Goal: Communication & Community: Participate in discussion

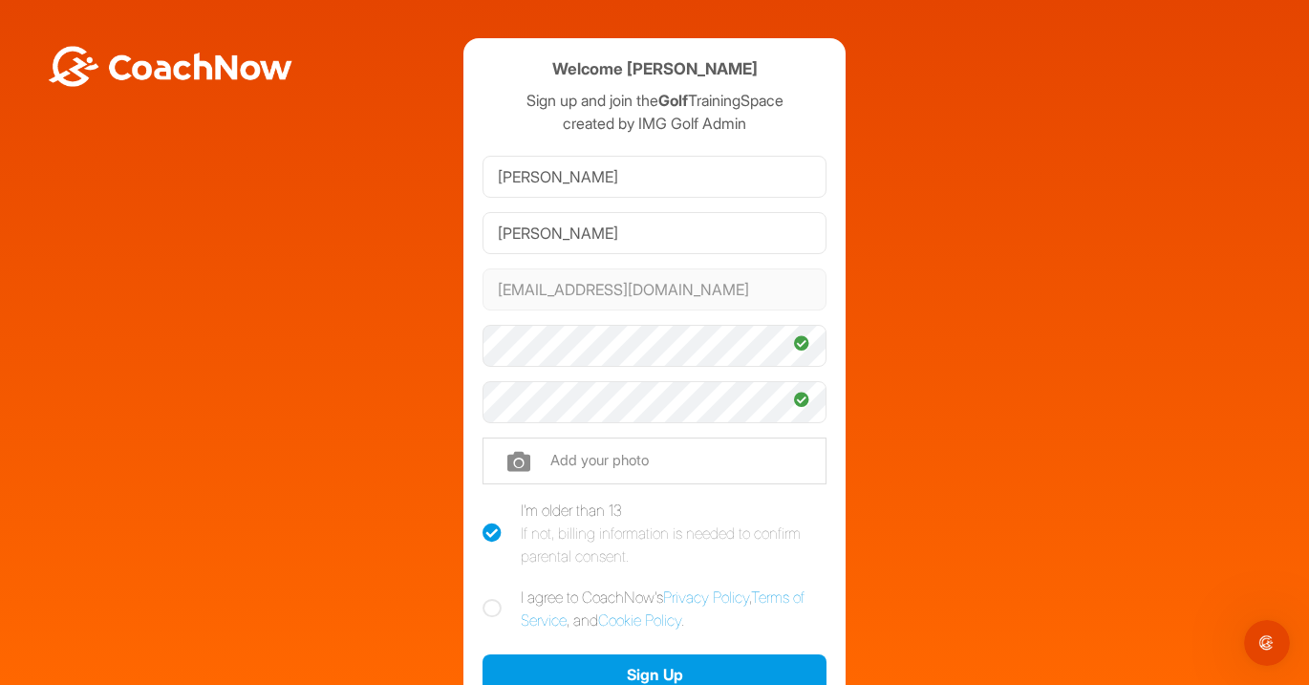
click at [484, 607] on icon at bounding box center [492, 608] width 19 height 19
click at [484, 598] on input "I agree to CoachNow's Privacy Policy , Terms of Service , and Cookie Policy ." at bounding box center [489, 592] width 12 height 12
checkbox input "true"
click at [593, 455] on input "file" at bounding box center [655, 461] width 344 height 46
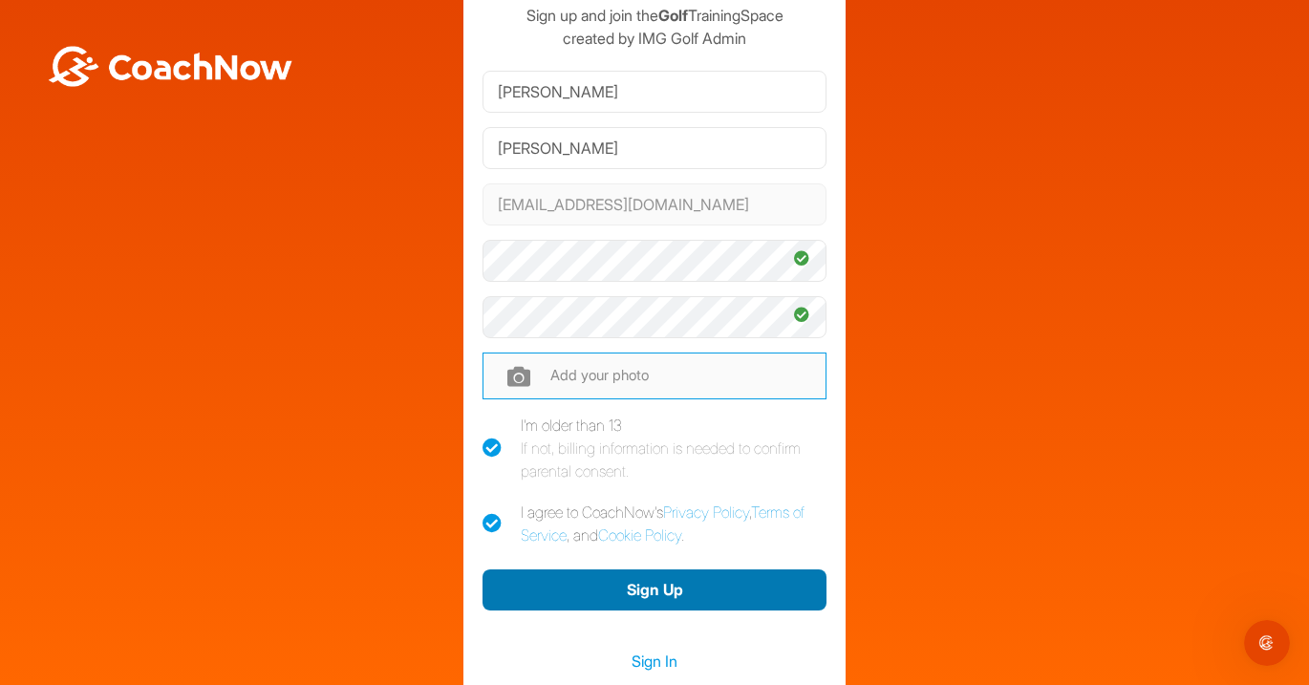
scroll to position [121, 0]
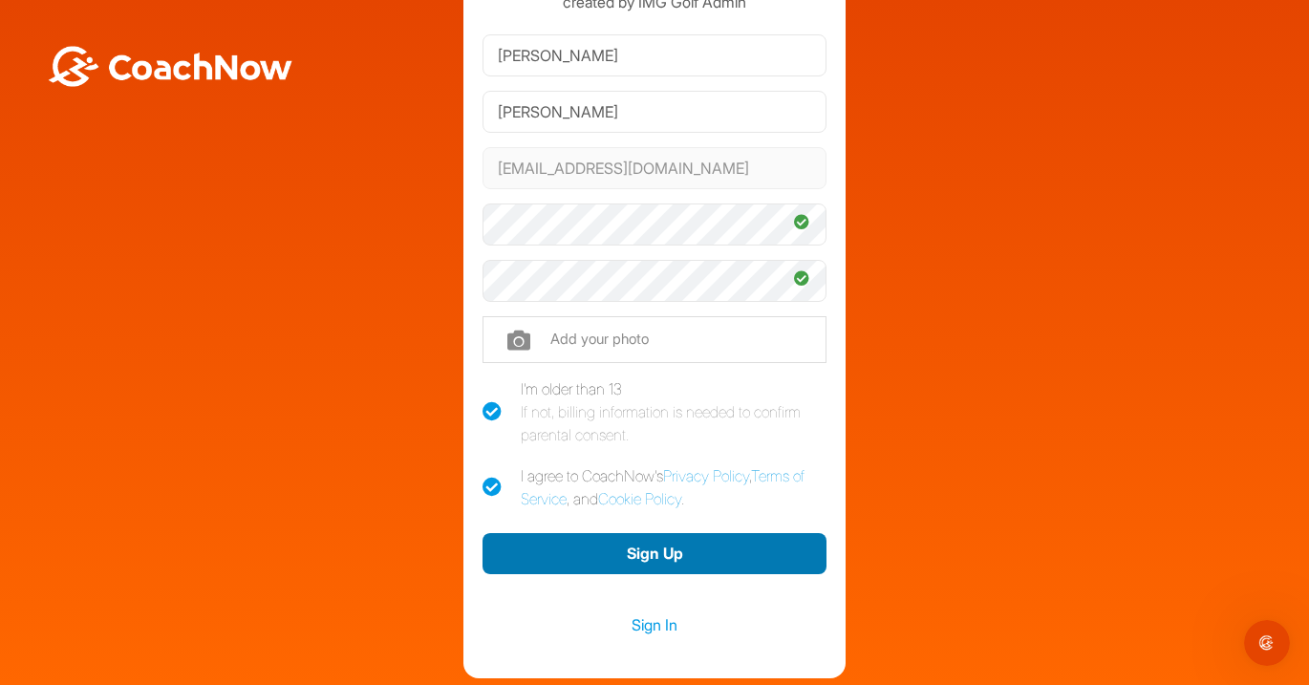
click at [692, 549] on button "Sign Up" at bounding box center [655, 553] width 344 height 41
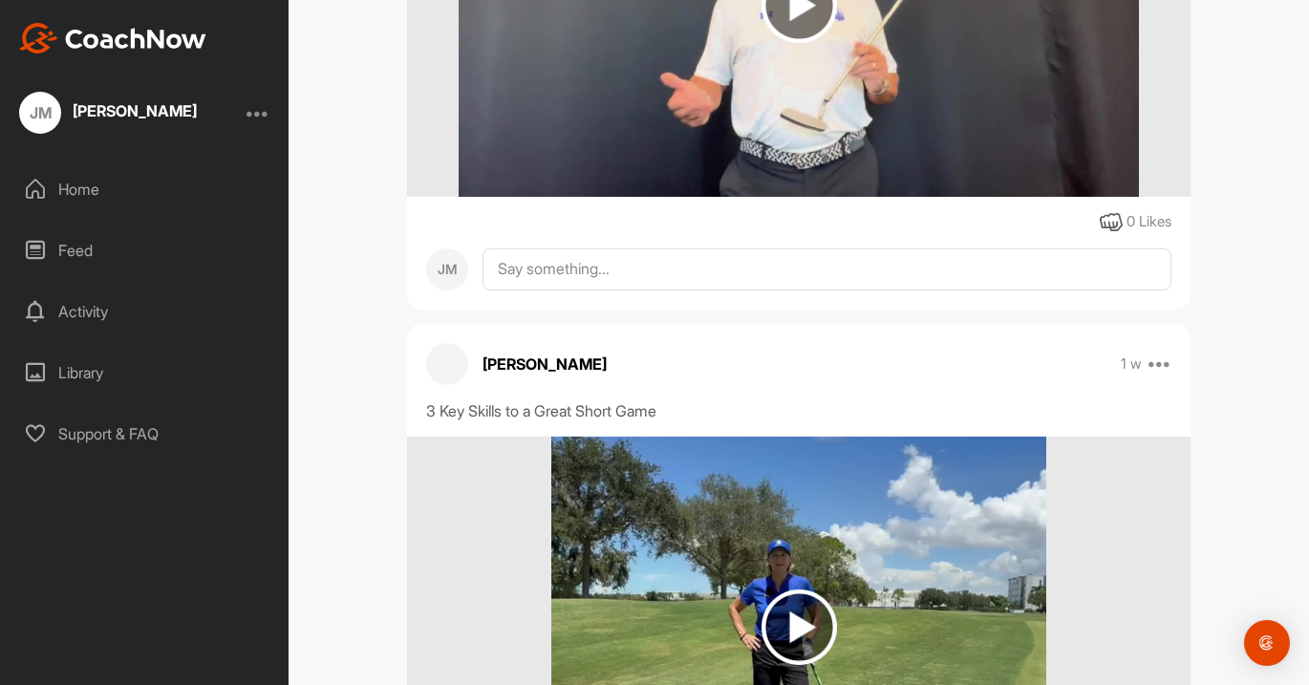
scroll to position [463, 0]
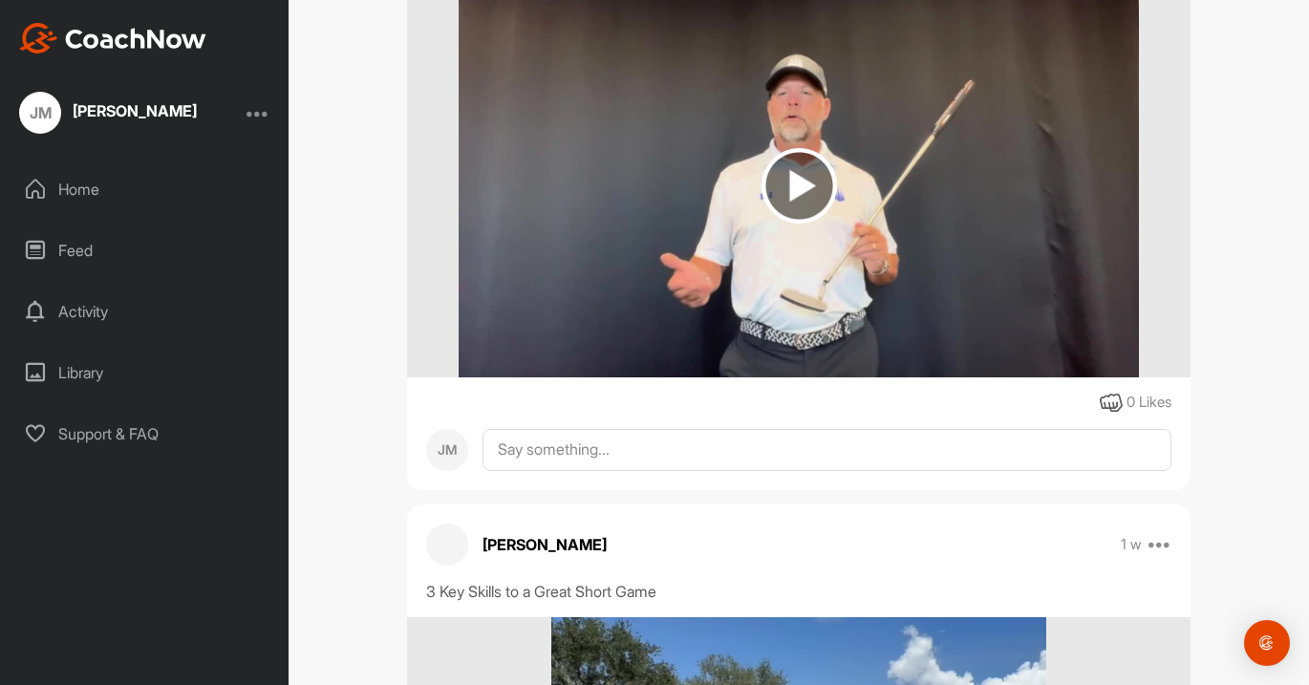
click at [786, 224] on img at bounding box center [799, 185] width 75 height 75
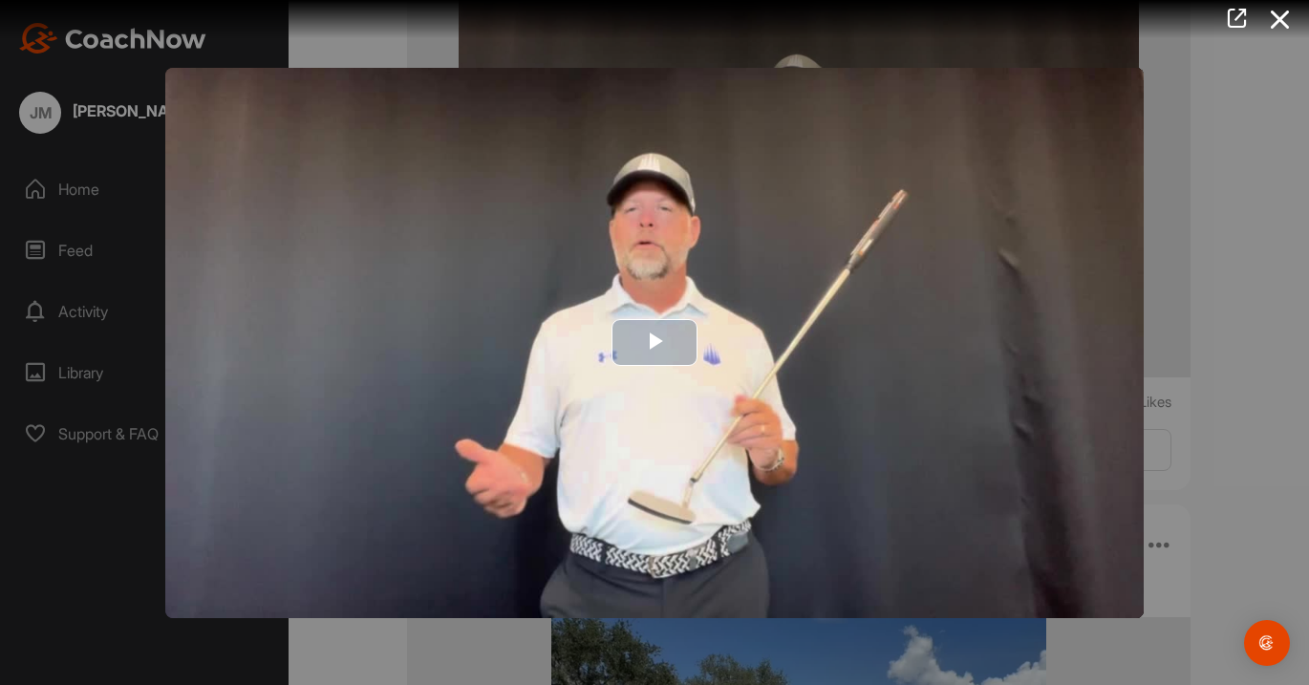
click at [655, 343] on span "Video Player" at bounding box center [655, 343] width 0 height 0
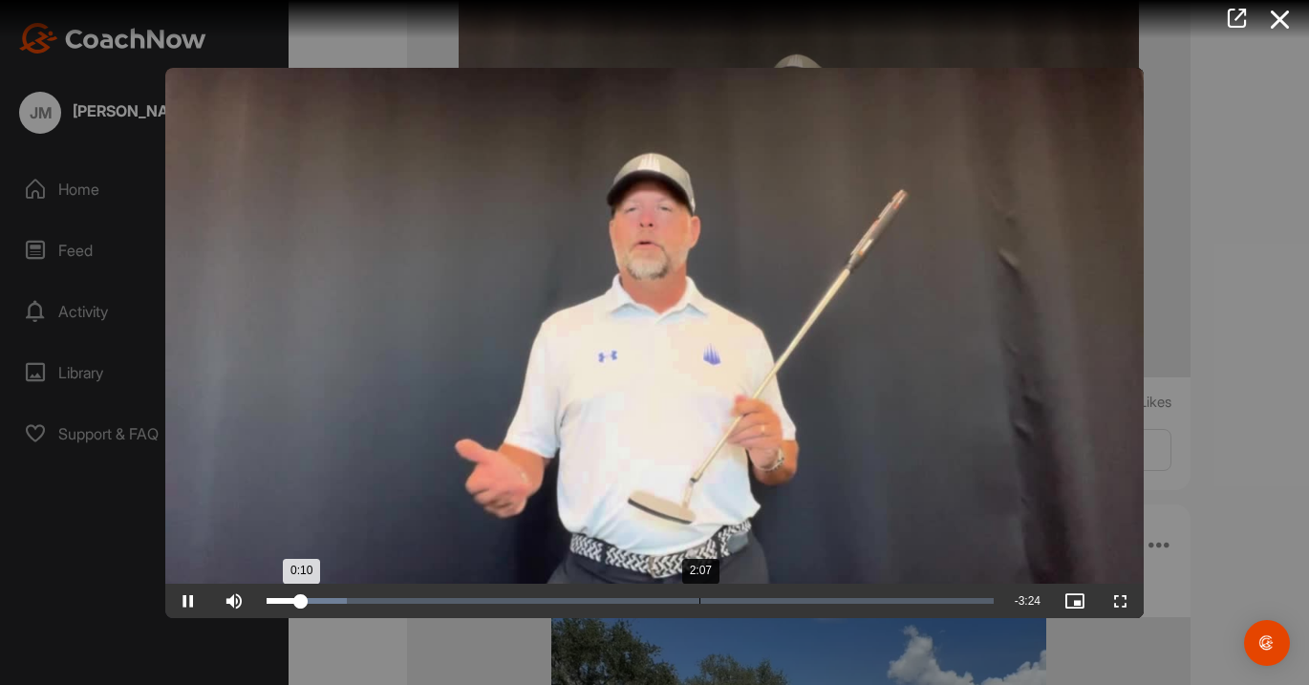
click at [700, 601] on div "2:07" at bounding box center [700, 601] width 1 height 6
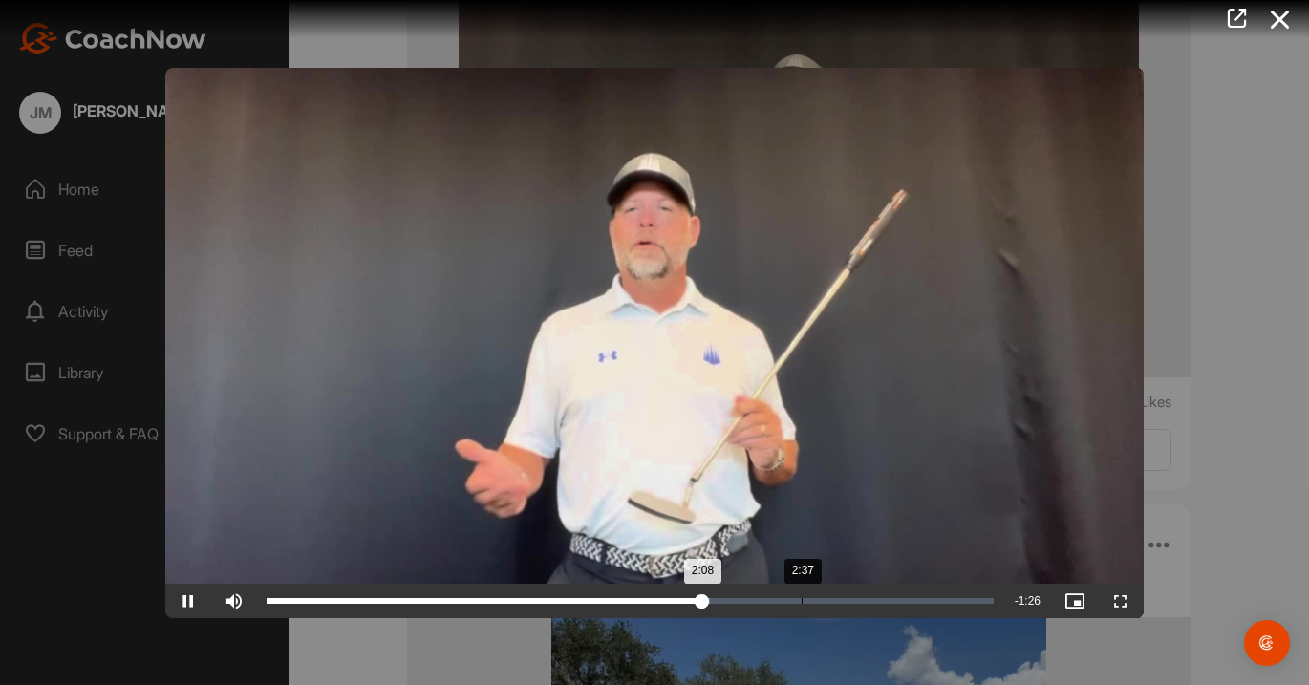
click at [807, 603] on div "Loaded : 60.97% 2:37 2:08" at bounding box center [630, 601] width 746 height 34
click at [890, 598] on div "Loaded : 75.67% 3:03 2:39" at bounding box center [630, 601] width 727 height 6
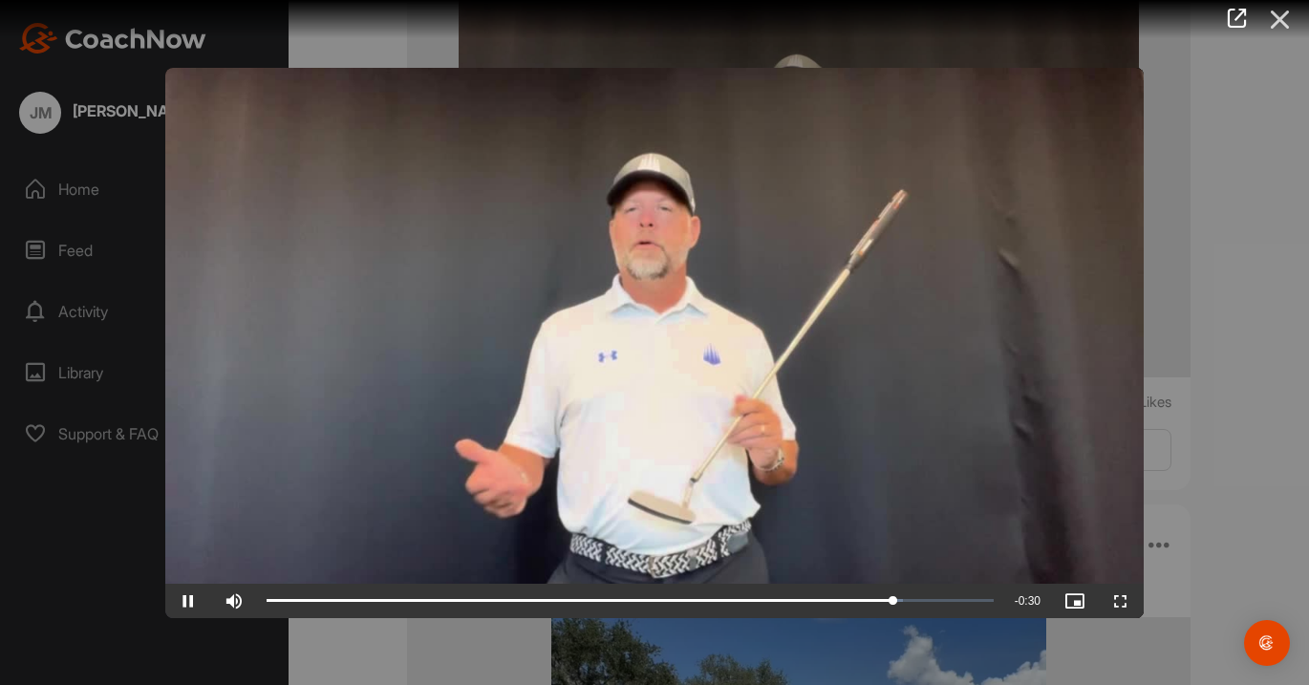
click at [1275, 15] on icon at bounding box center [1281, 19] width 44 height 35
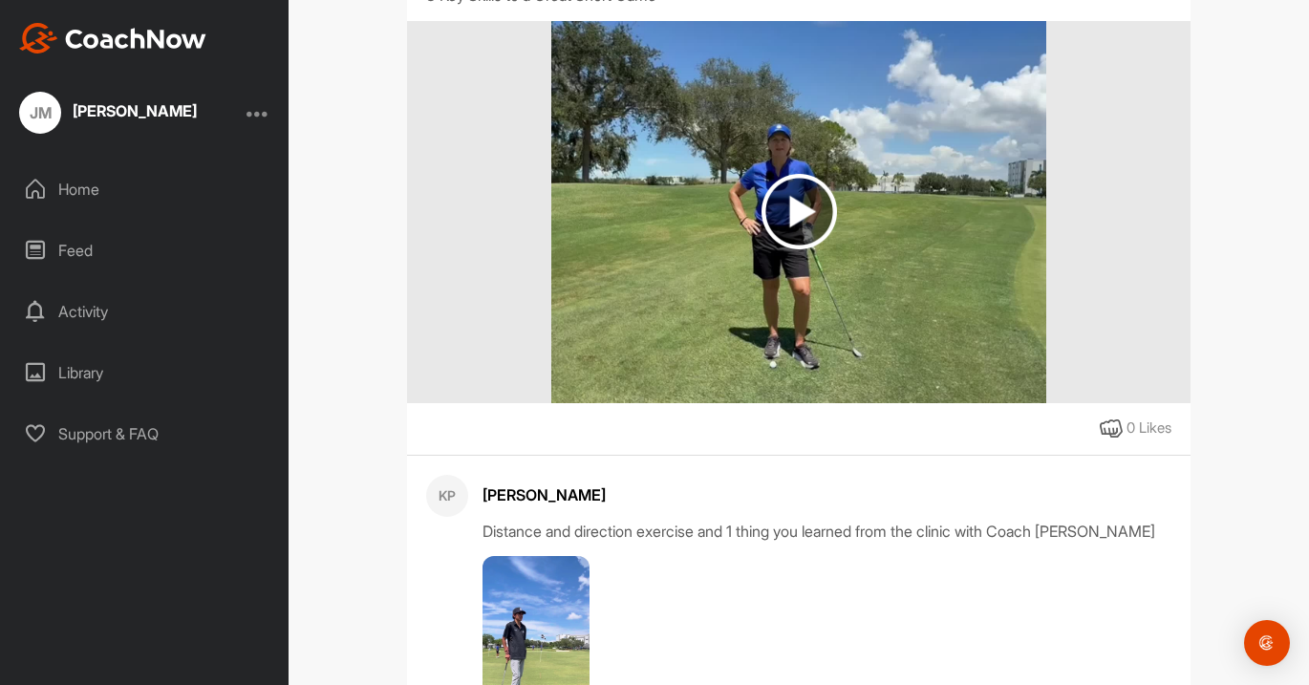
scroll to position [1083, 0]
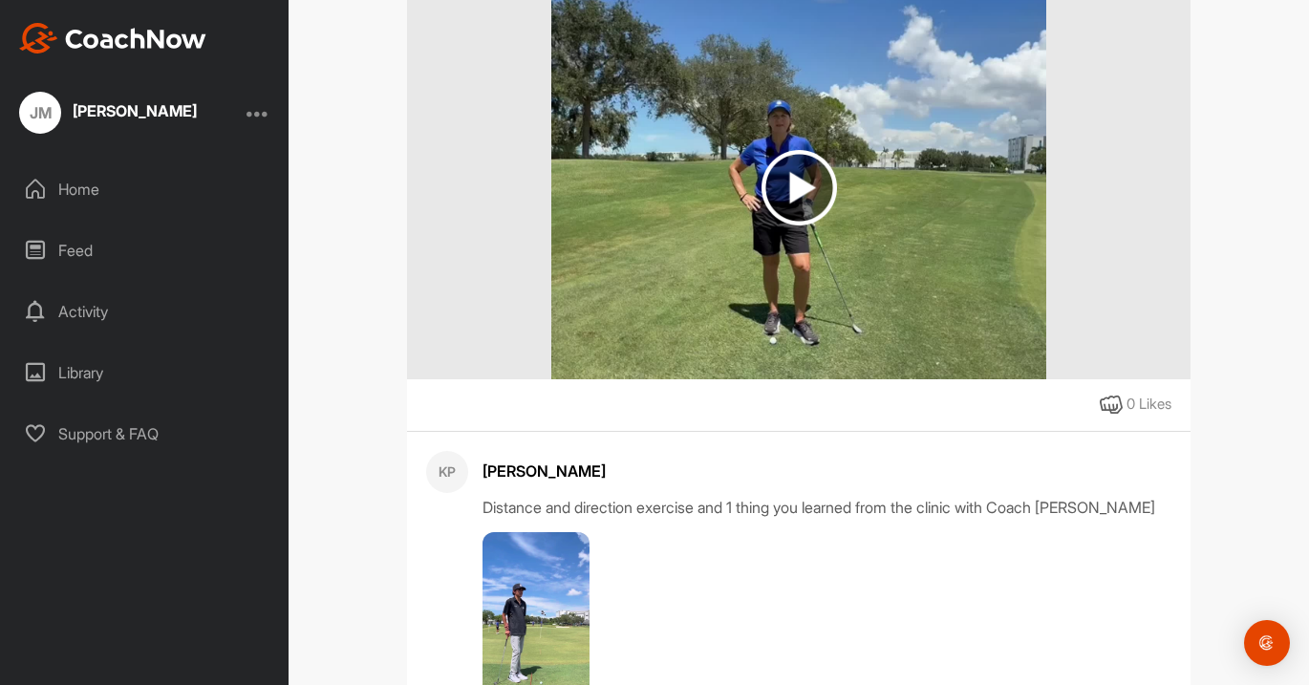
click at [808, 210] on img at bounding box center [799, 187] width 75 height 75
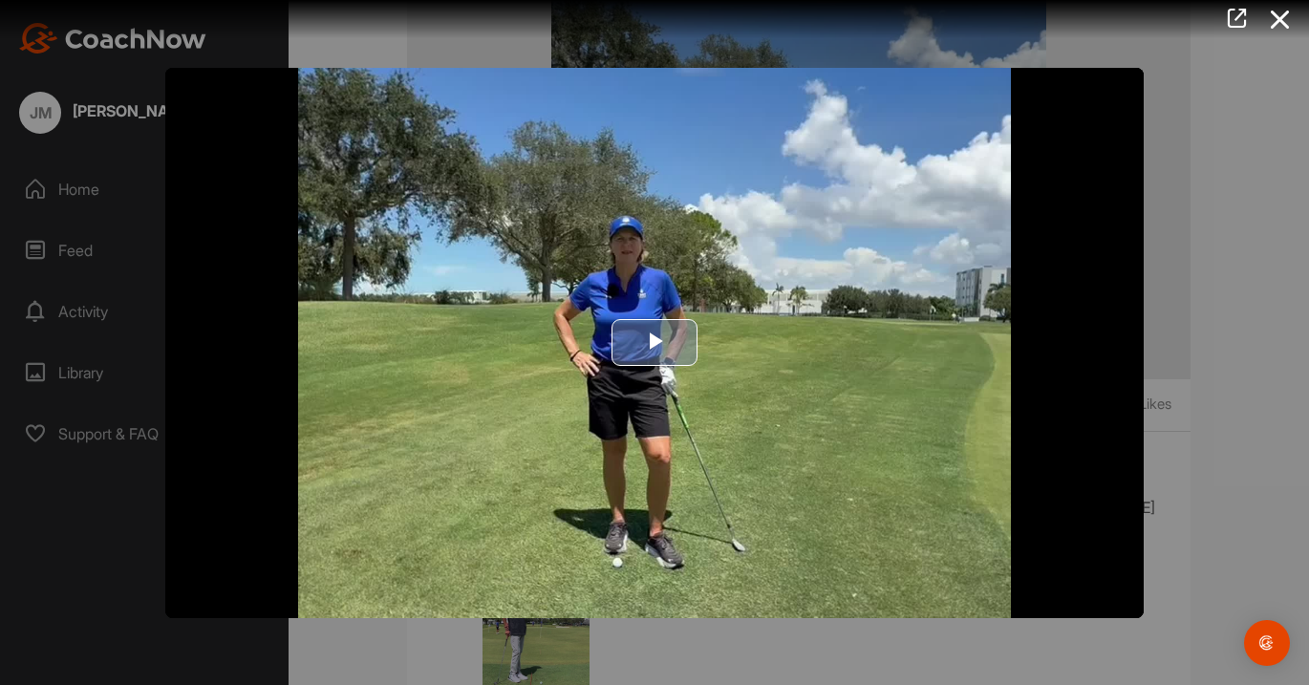
click at [655, 343] on span "Video Player" at bounding box center [655, 343] width 0 height 0
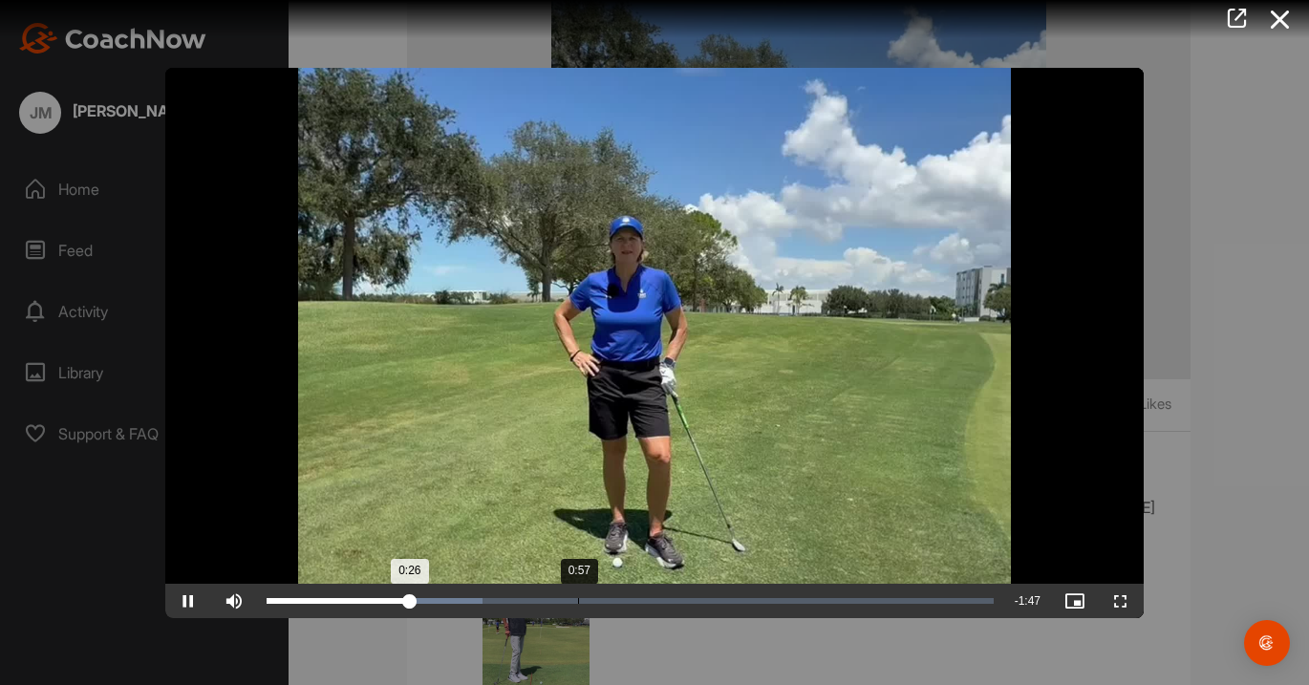
click at [578, 598] on div "Loaded : 29.66% 0:57 0:26" at bounding box center [630, 601] width 727 height 6
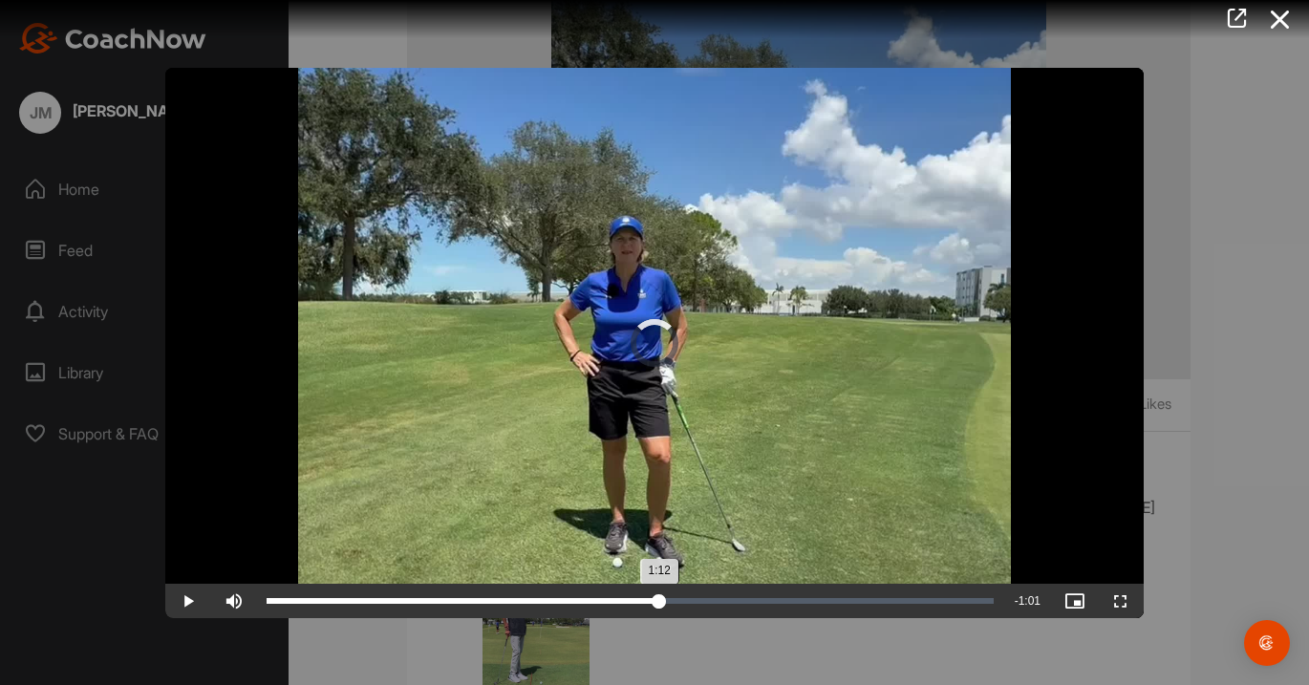
click at [659, 598] on div "Loaded : 45.27% 1:12 1:12" at bounding box center [630, 601] width 727 height 6
click at [729, 599] on div "Loaded : 56.79% 1:24 1:12" at bounding box center [630, 601] width 727 height 6
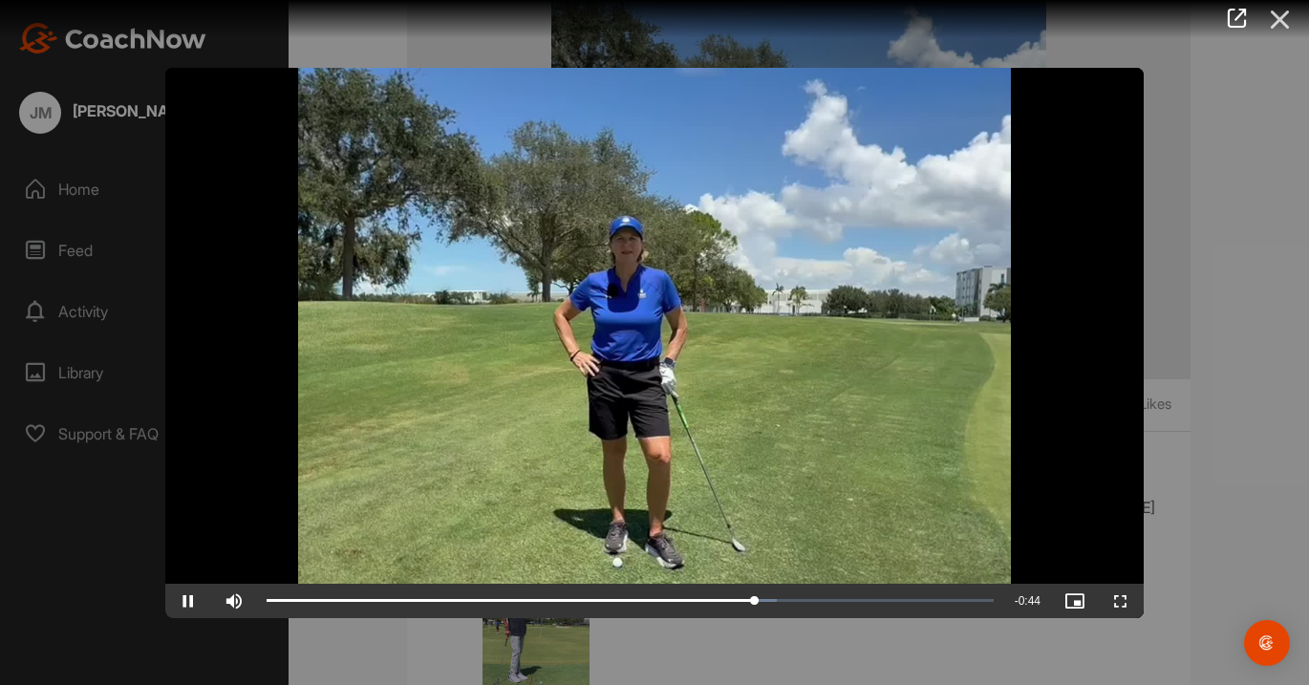
click at [1280, 21] on icon at bounding box center [1281, 19] width 44 height 35
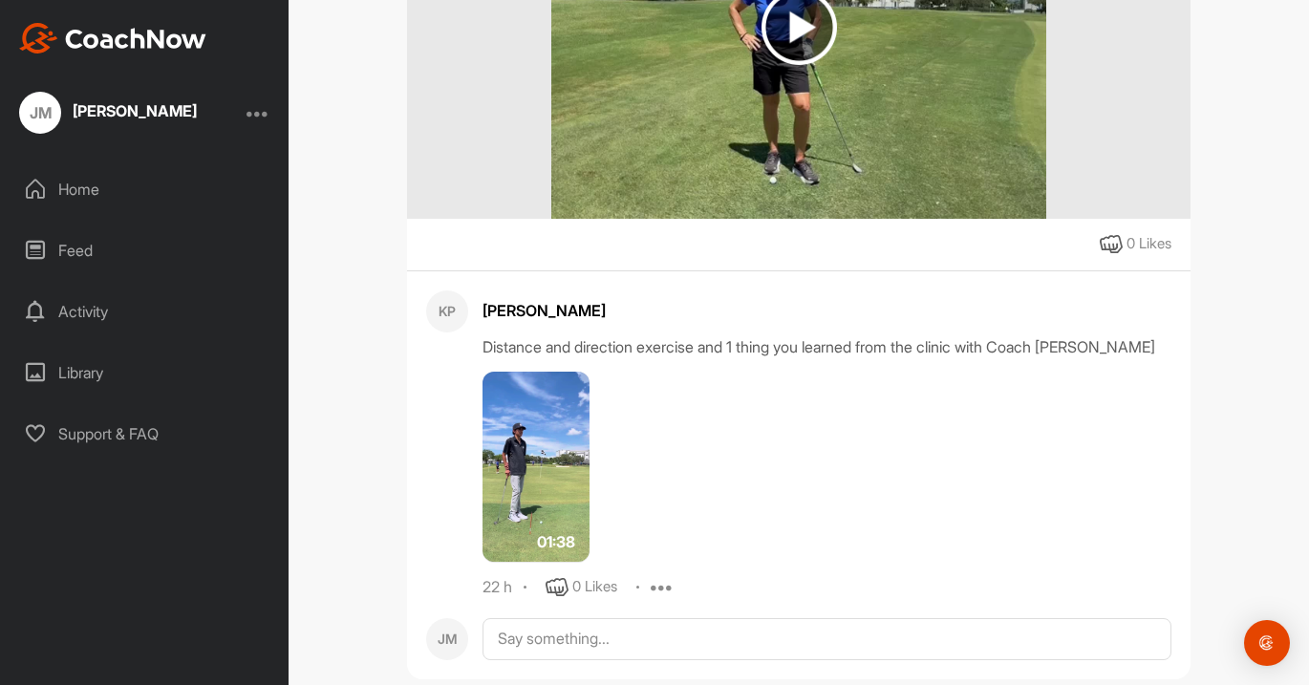
scroll to position [1358, 0]
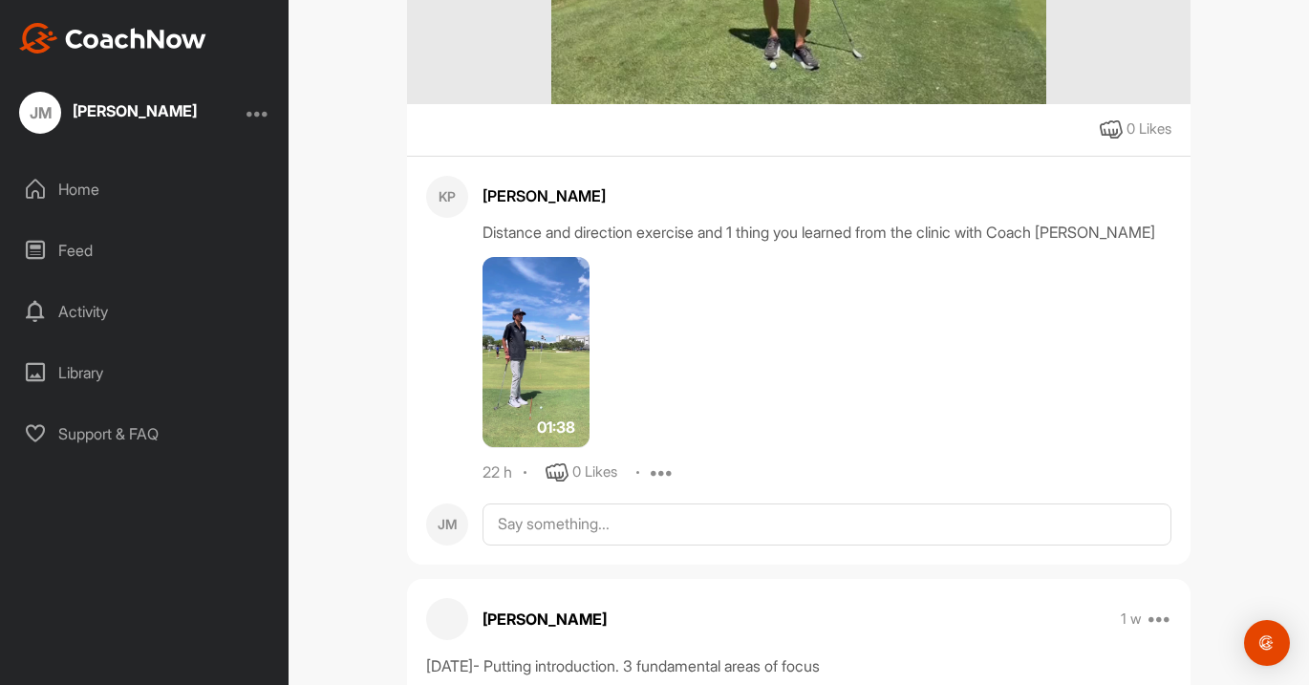
click at [557, 379] on img at bounding box center [536, 352] width 107 height 191
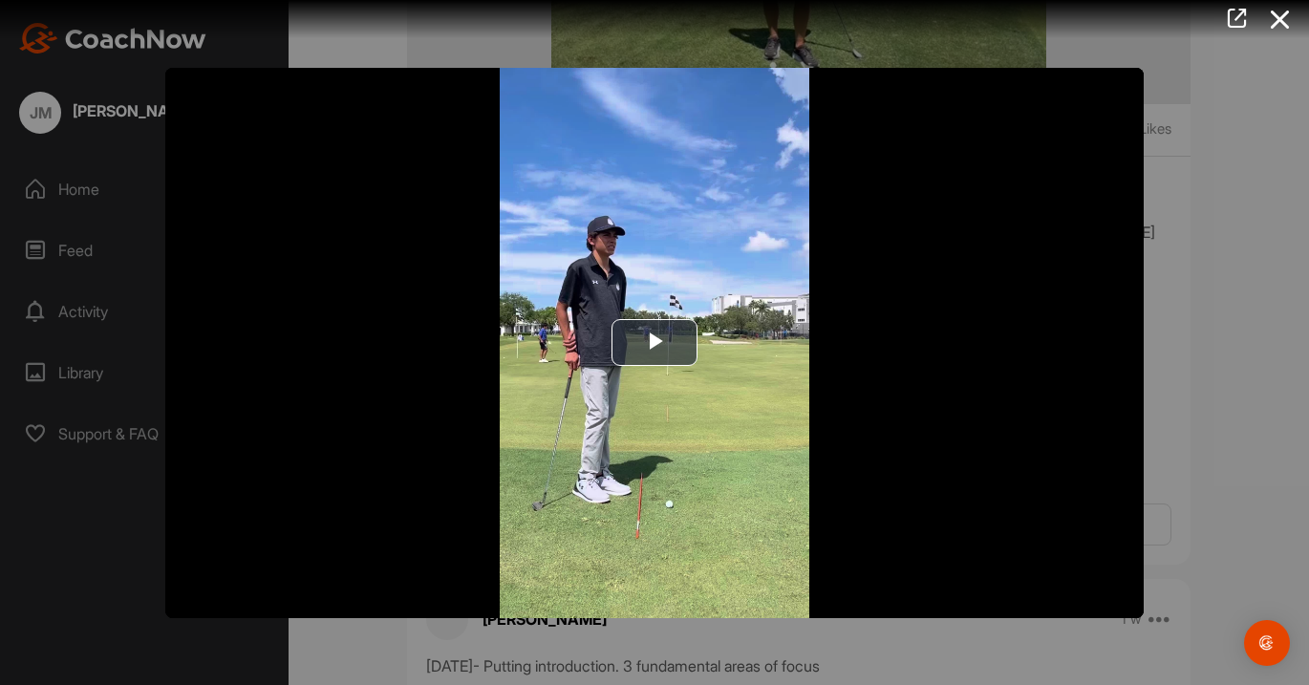
click at [557, 379] on img "Video Player" at bounding box center [654, 343] width 979 height 550
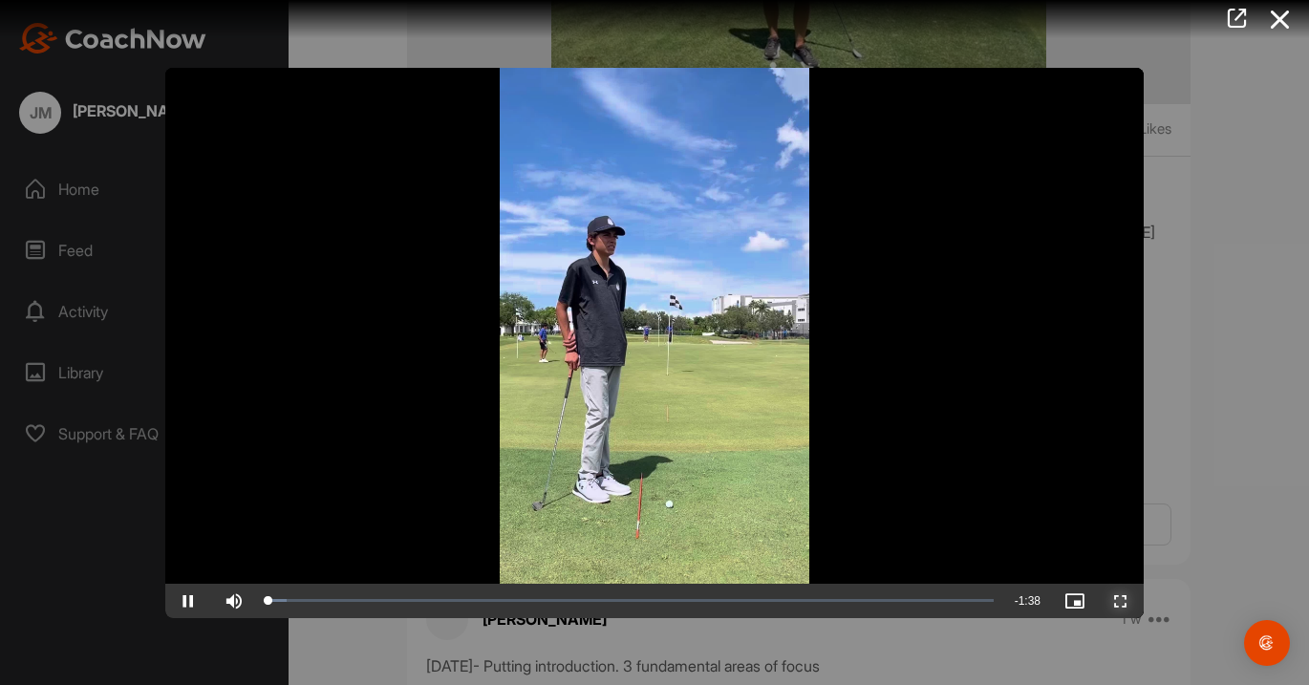
click at [1122, 601] on span "Video Player" at bounding box center [1121, 601] width 46 height 0
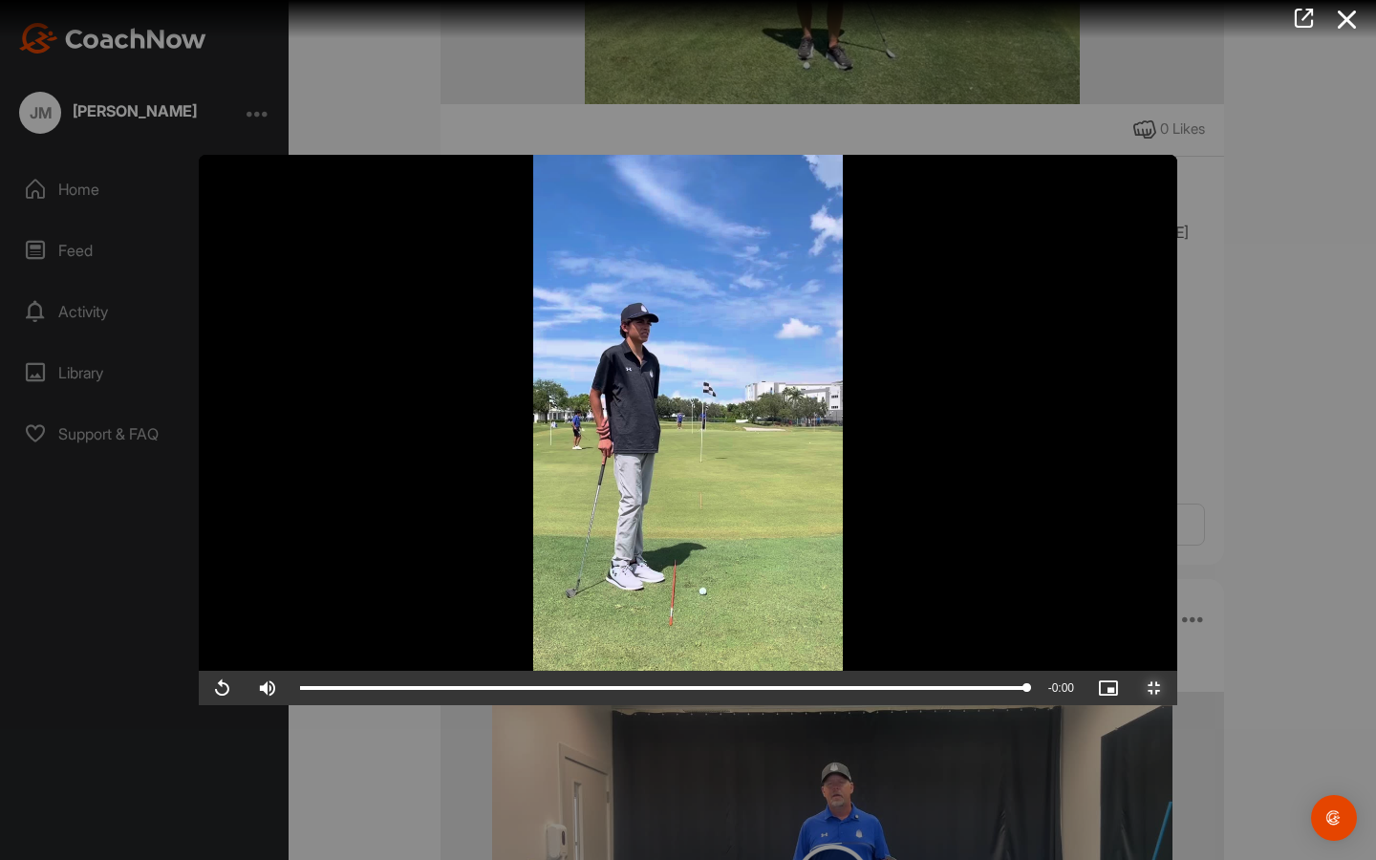
click at [1177, 684] on span "Video Player" at bounding box center [1154, 688] width 46 height 0
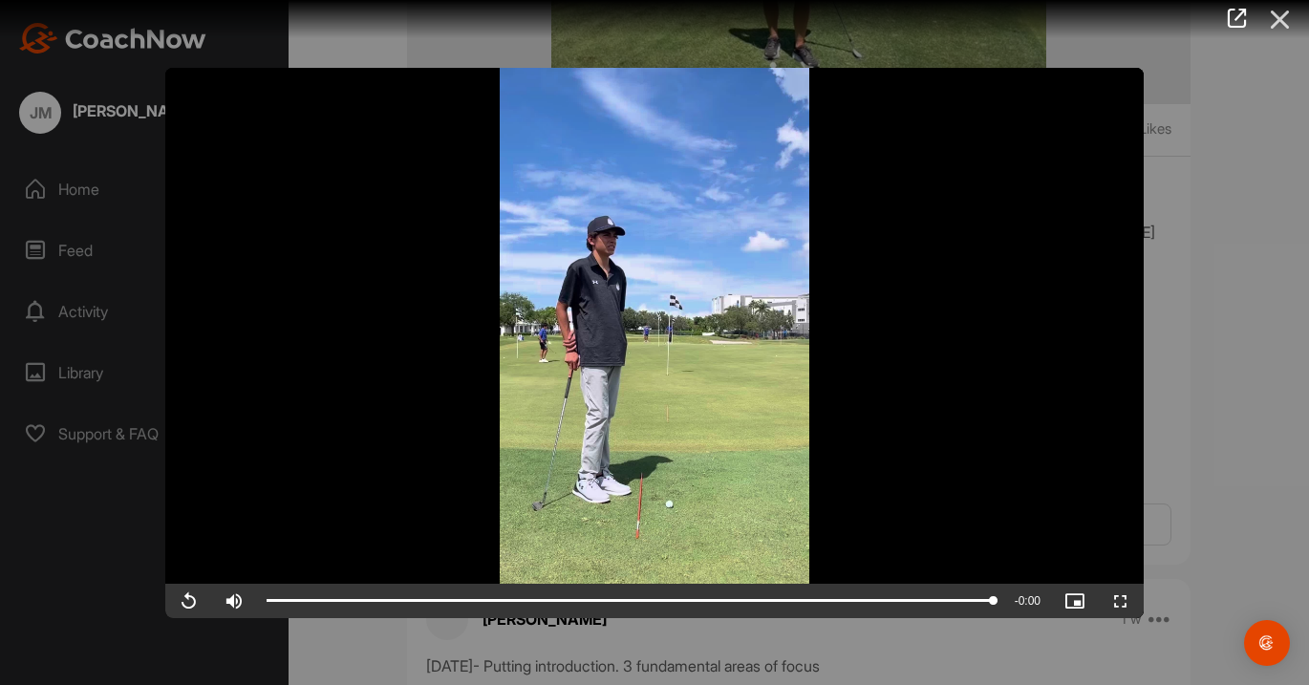
click at [1284, 25] on icon at bounding box center [1281, 19] width 44 height 35
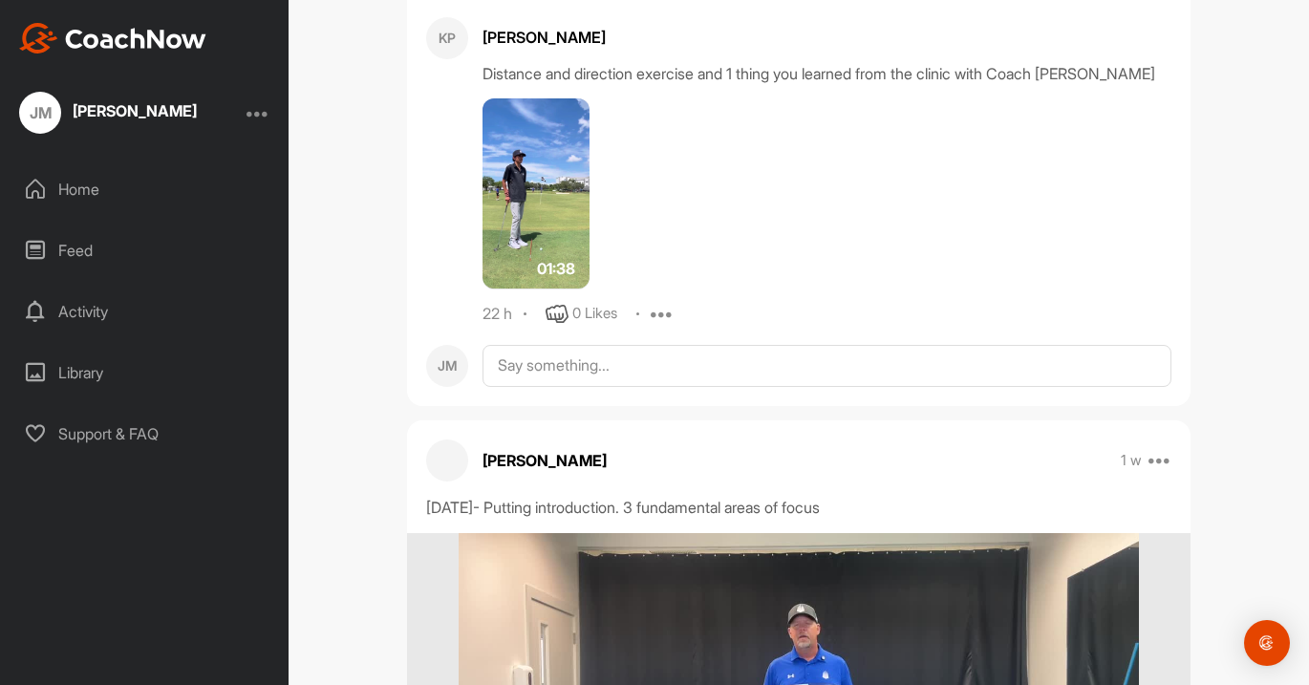
scroll to position [1490, 0]
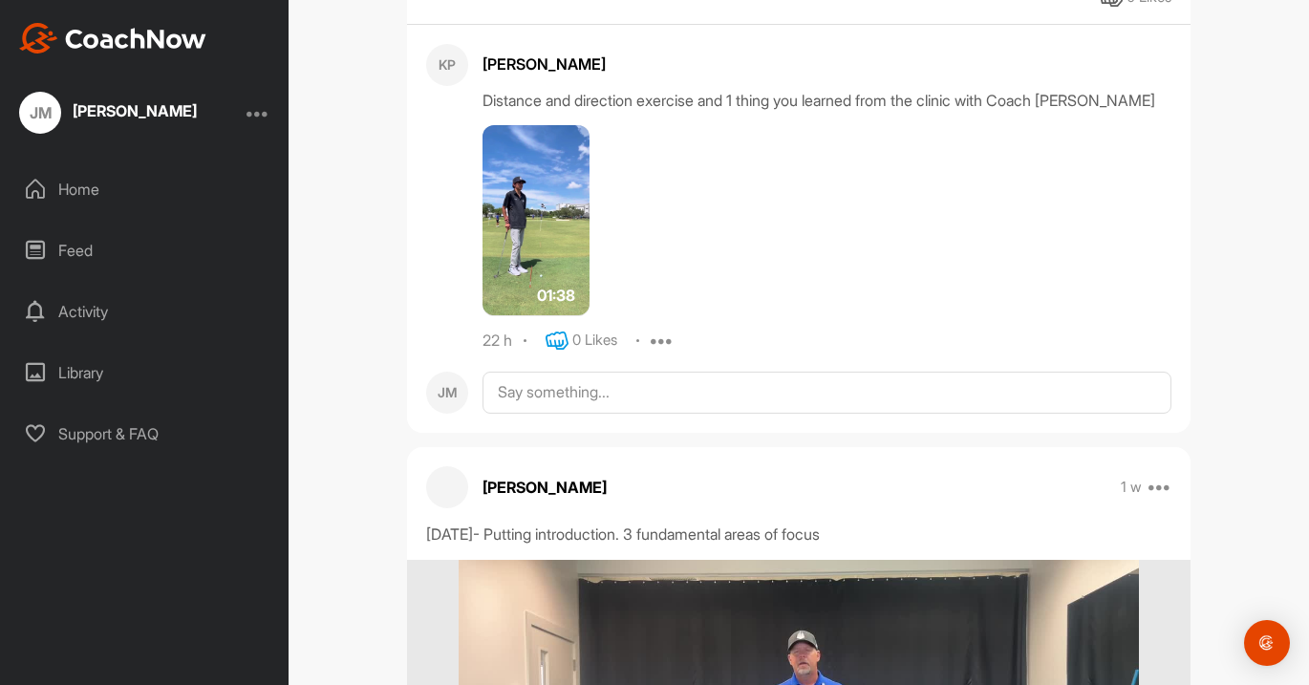
click at [564, 353] on icon at bounding box center [557, 341] width 23 height 23
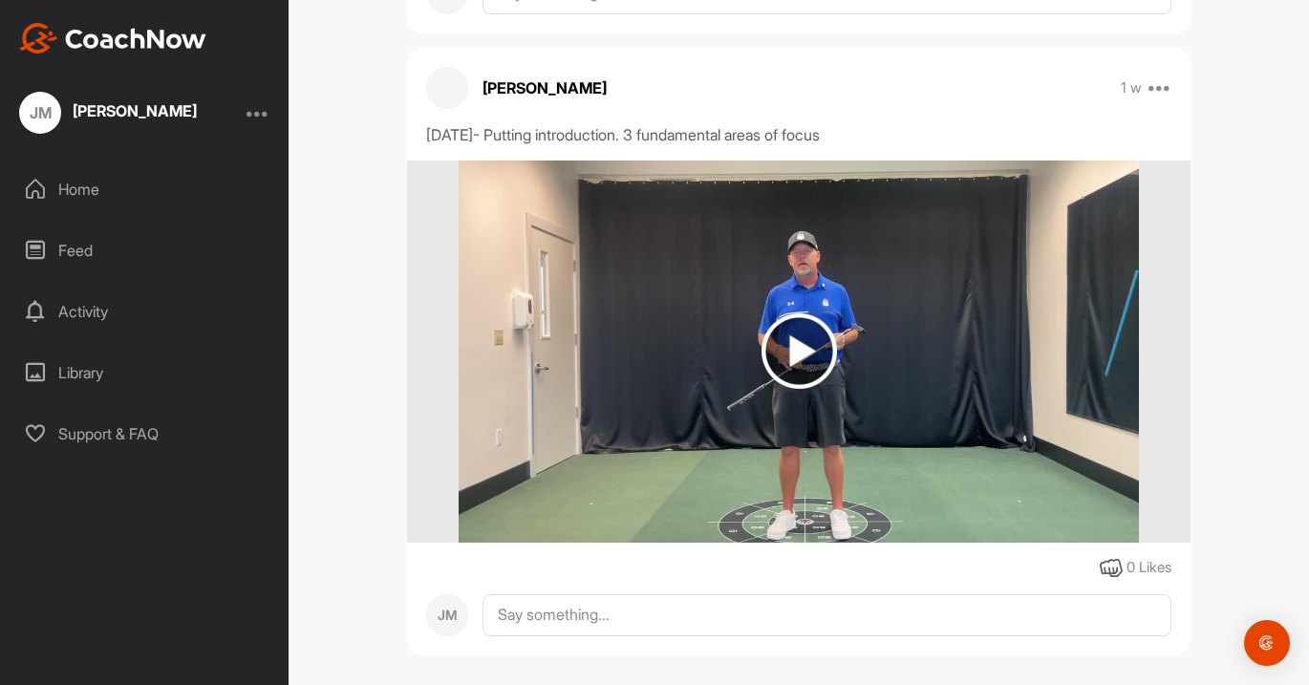
scroll to position [1963, 0]
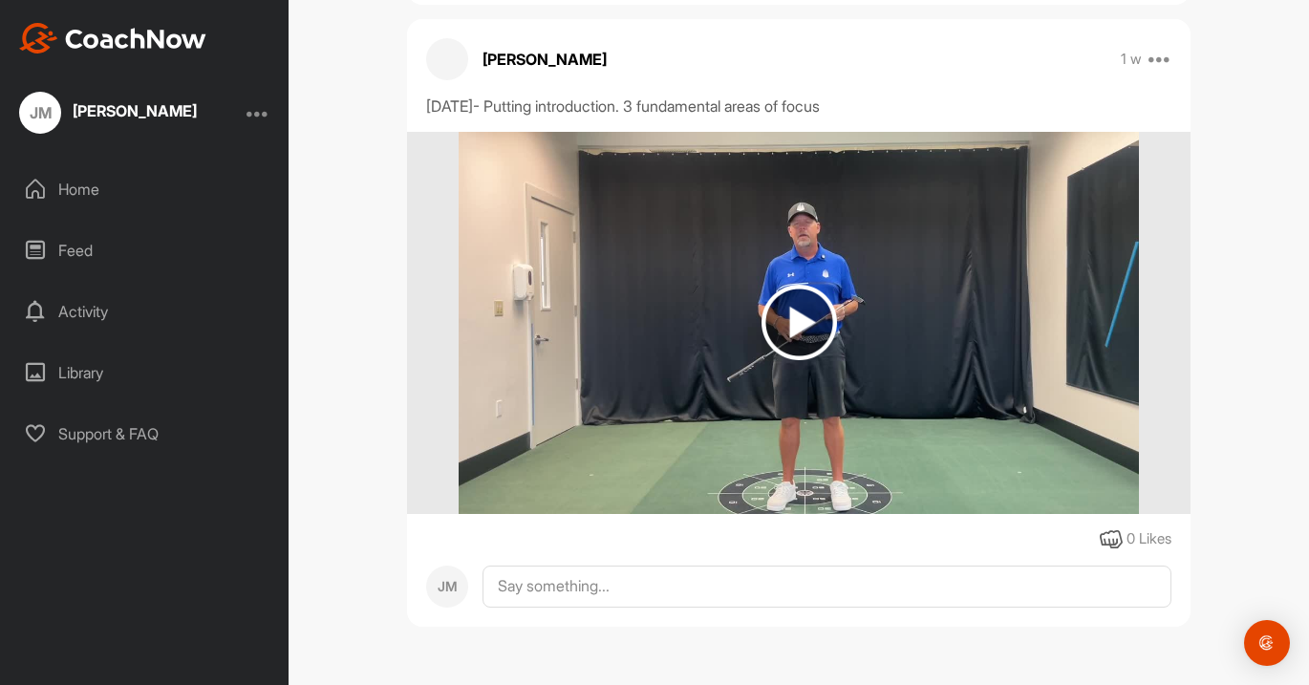
click at [811, 321] on img at bounding box center [799, 322] width 75 height 75
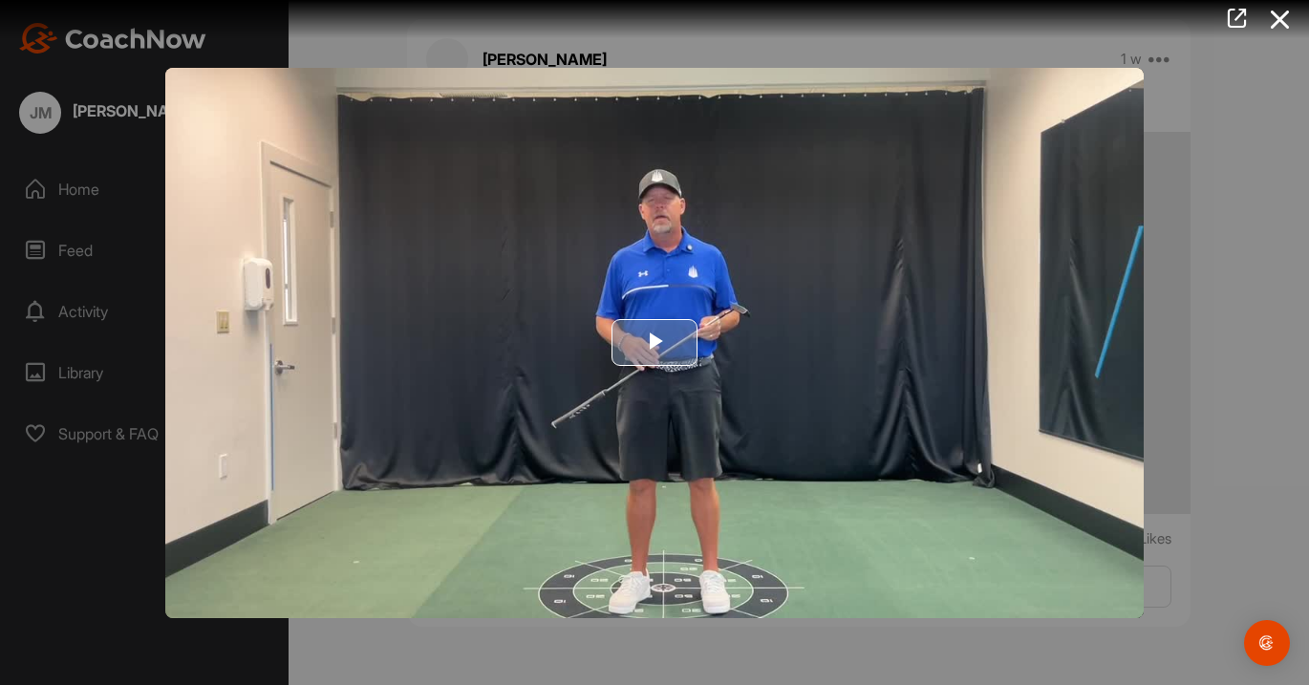
click at [655, 343] on span "Video Player" at bounding box center [655, 343] width 0 height 0
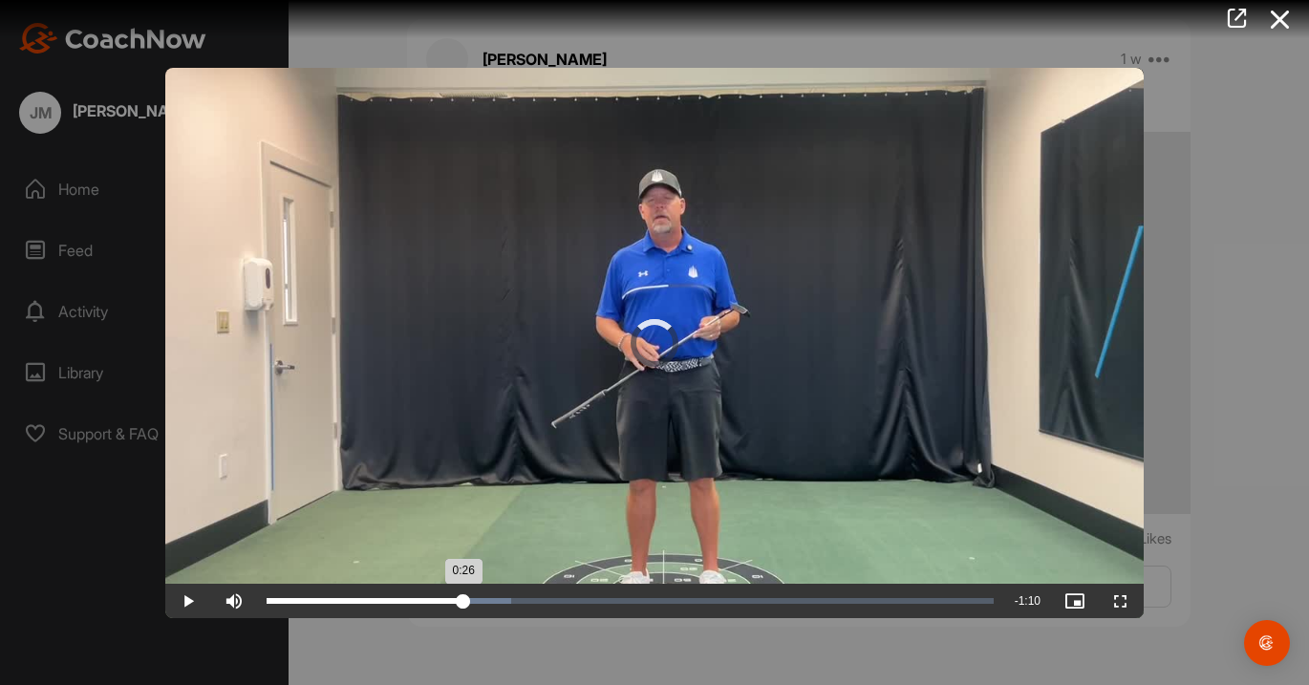
click at [463, 600] on div "Loaded : 33.65% 0:26 0:26" at bounding box center [630, 601] width 727 height 6
click at [493, 600] on div "Loaded : 33.65% 0:30 0:26" at bounding box center [630, 601] width 727 height 6
click at [801, 609] on div "Loaded : 33.65% 1:10 0:30" at bounding box center [630, 601] width 746 height 34
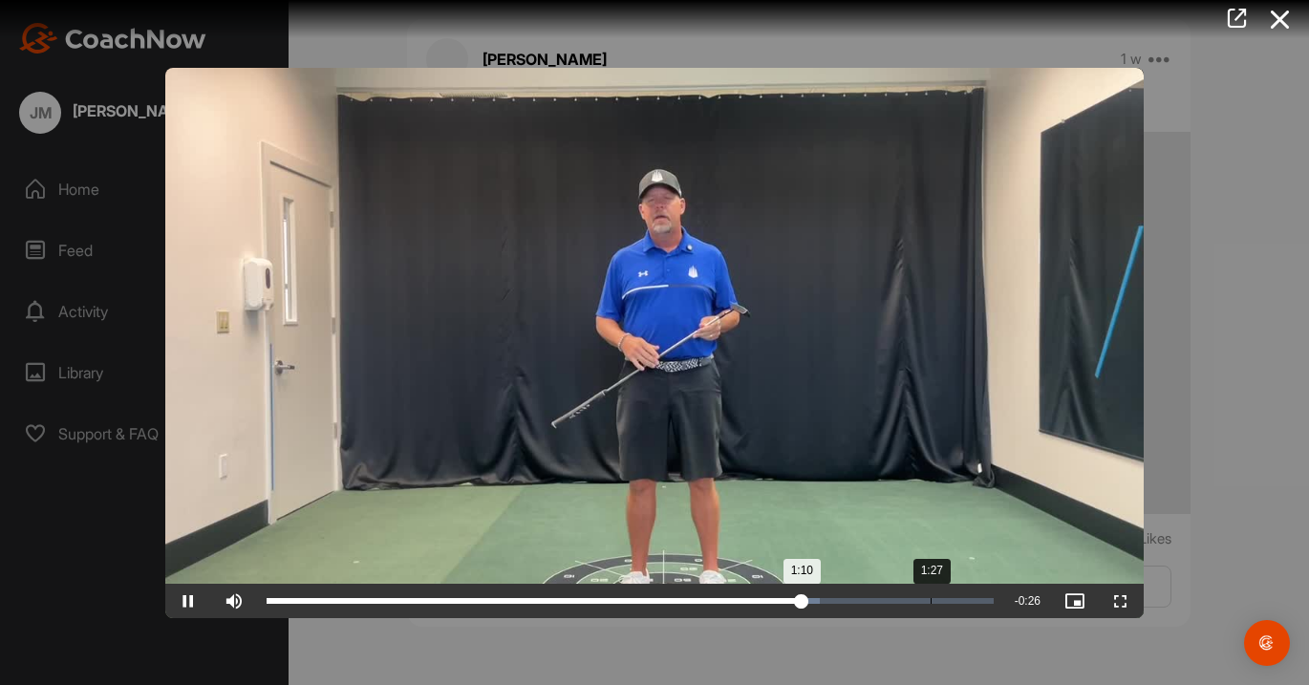
click at [932, 600] on div "1:27" at bounding box center [931, 601] width 1 height 6
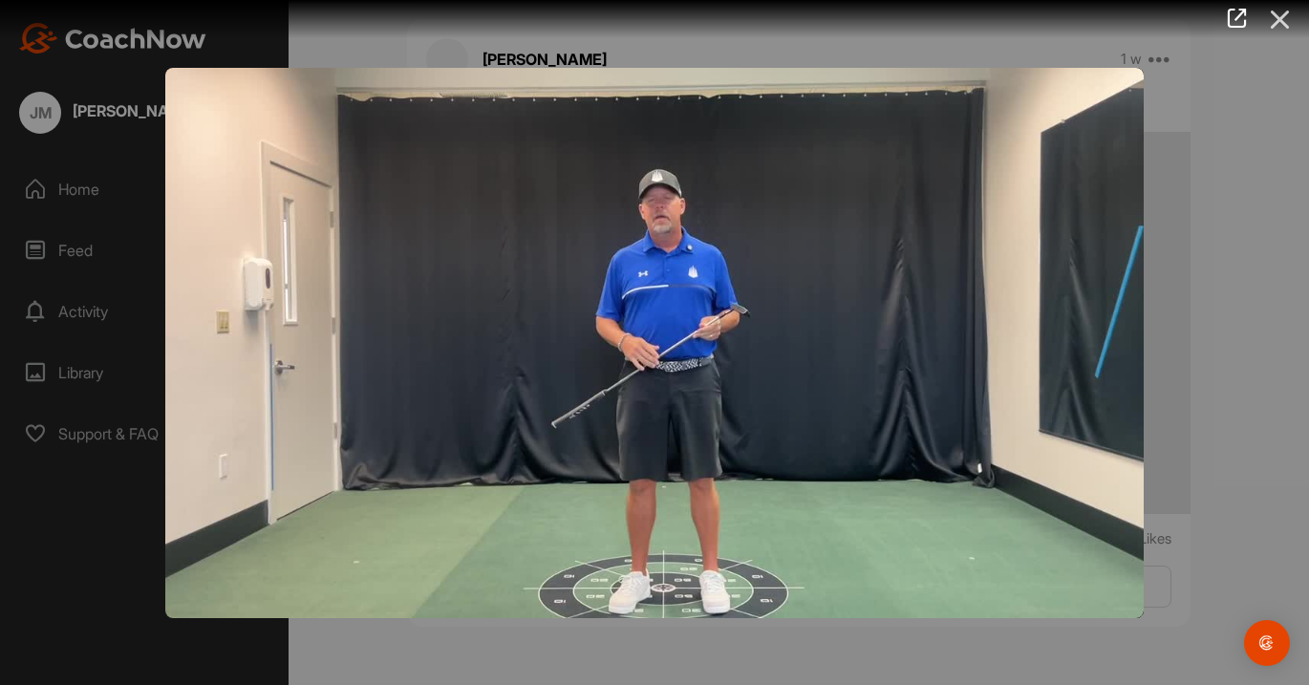
click at [1279, 14] on icon at bounding box center [1281, 19] width 44 height 35
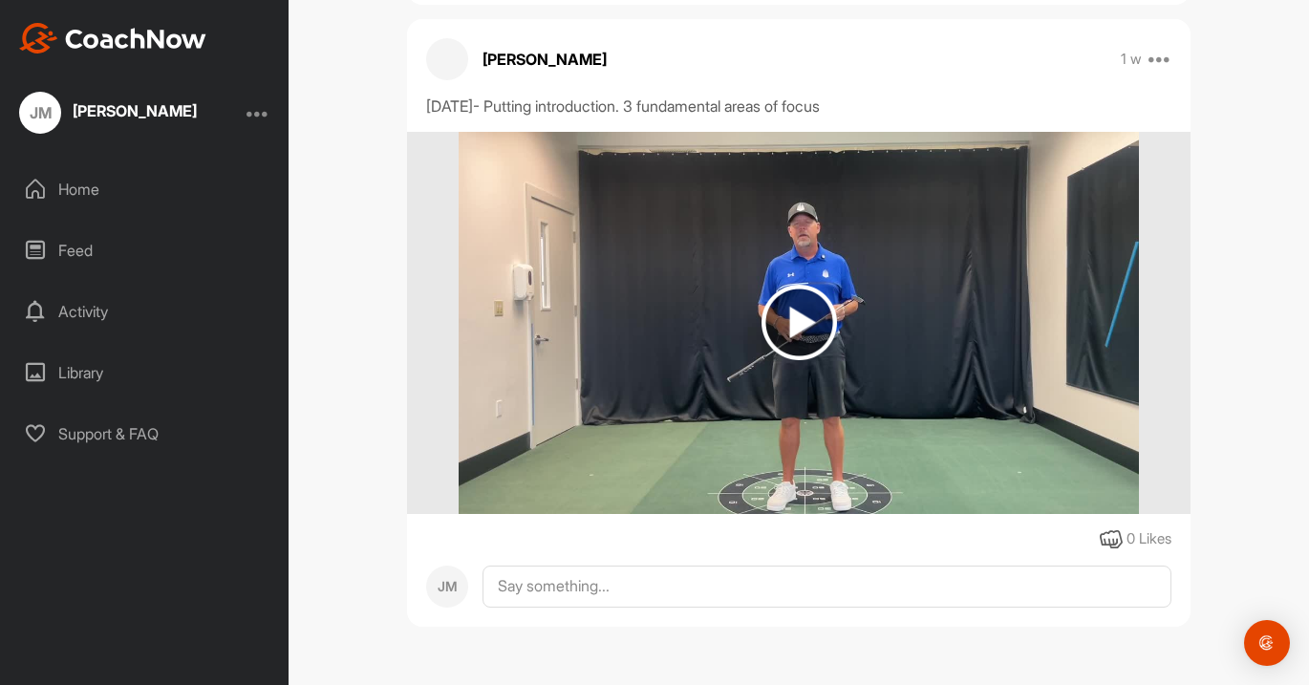
click at [99, 239] on div "Feed" at bounding box center [145, 250] width 269 height 48
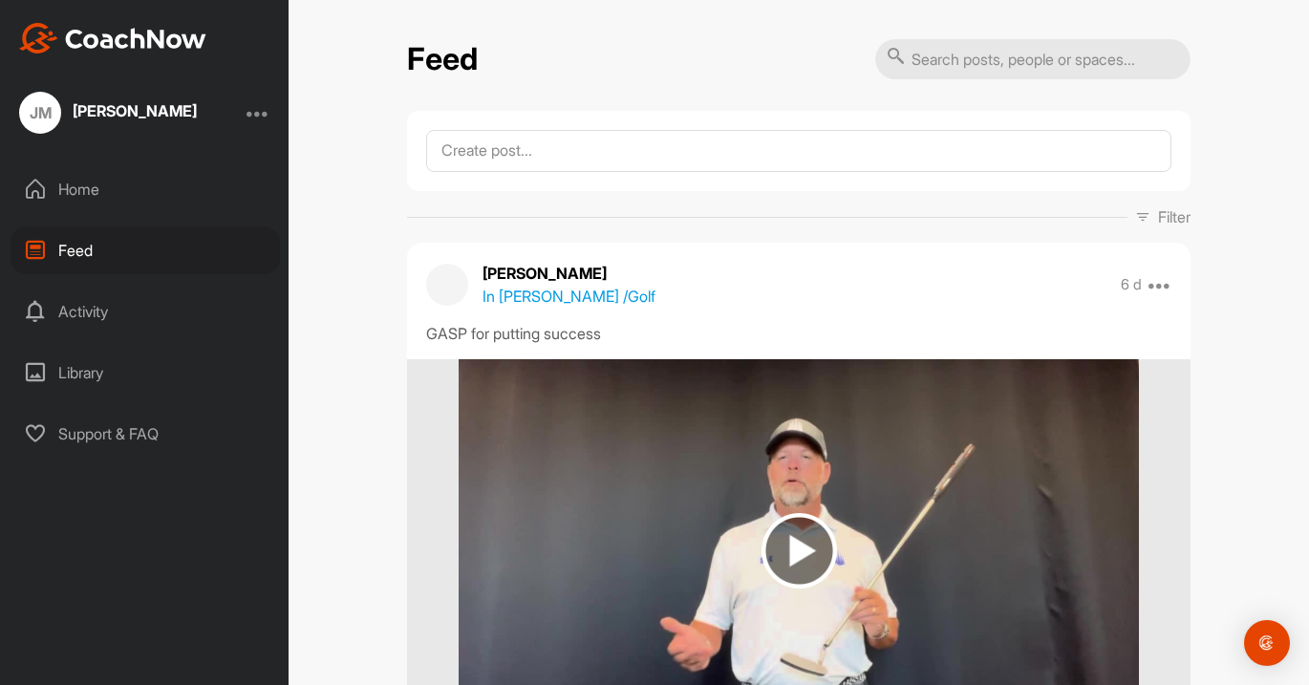
click at [87, 299] on div "Activity" at bounding box center [145, 312] width 269 height 48
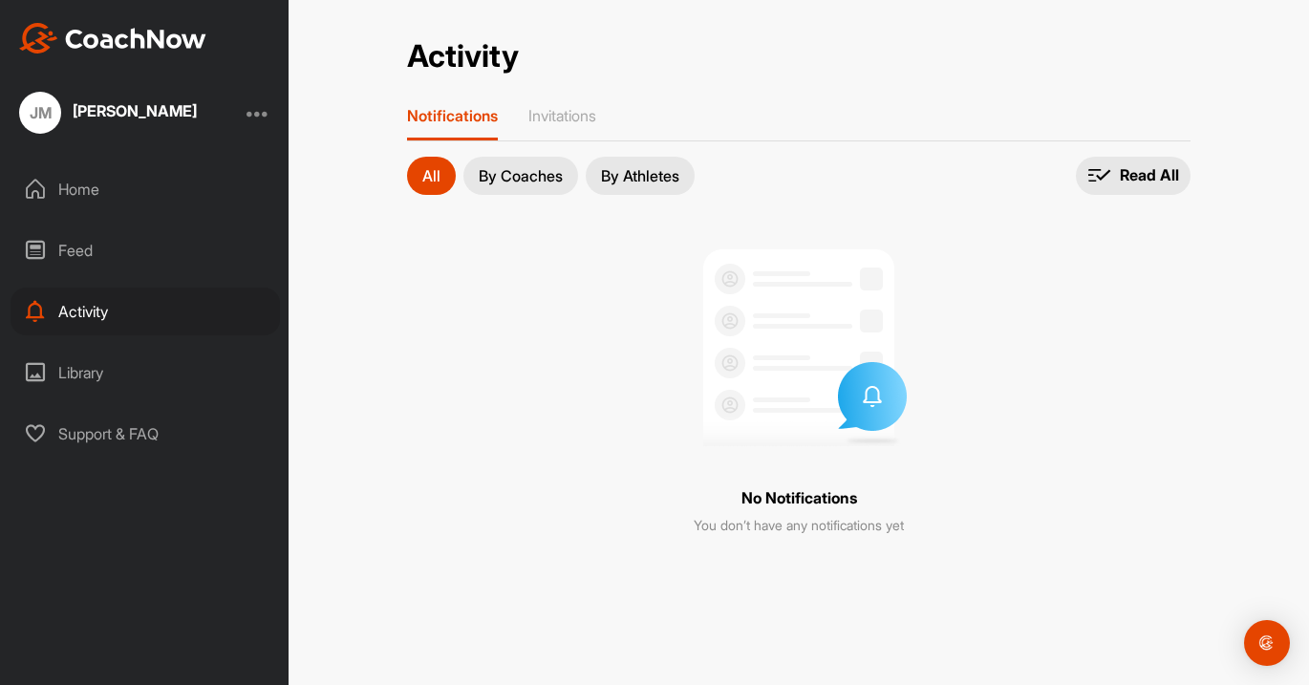
click at [71, 368] on div "Library" at bounding box center [145, 373] width 269 height 48
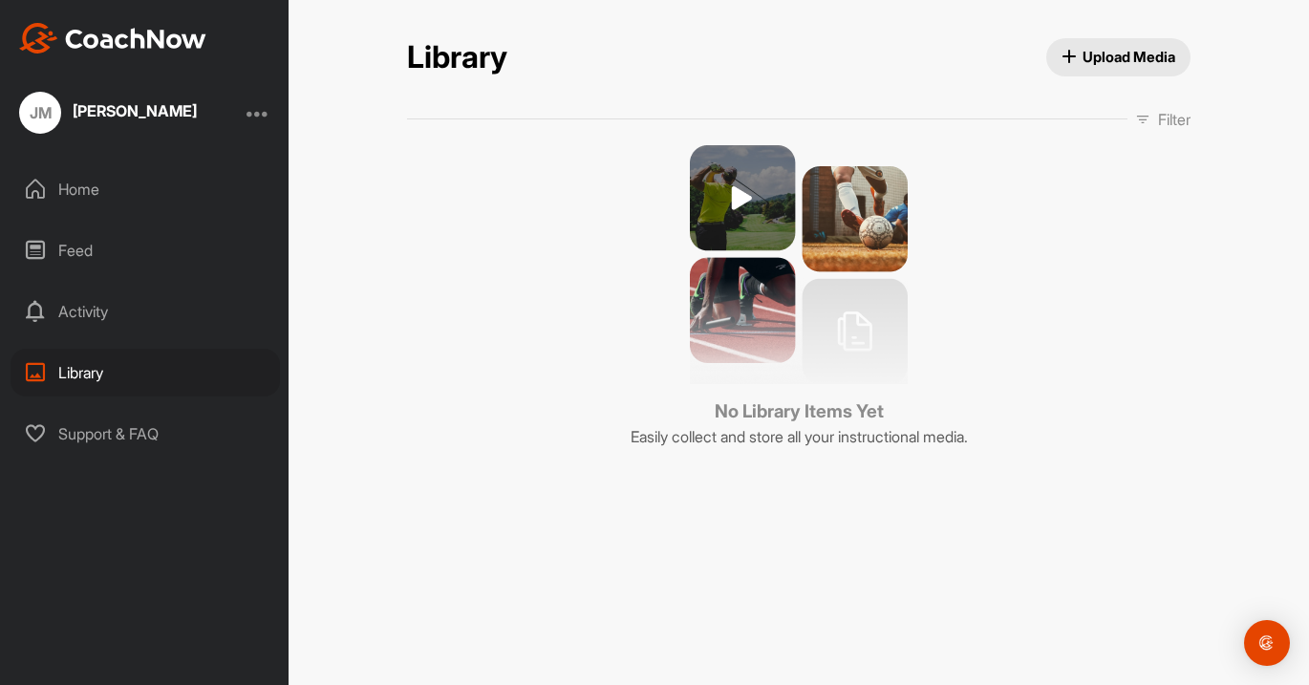
click at [95, 187] on div "Home" at bounding box center [145, 189] width 269 height 48
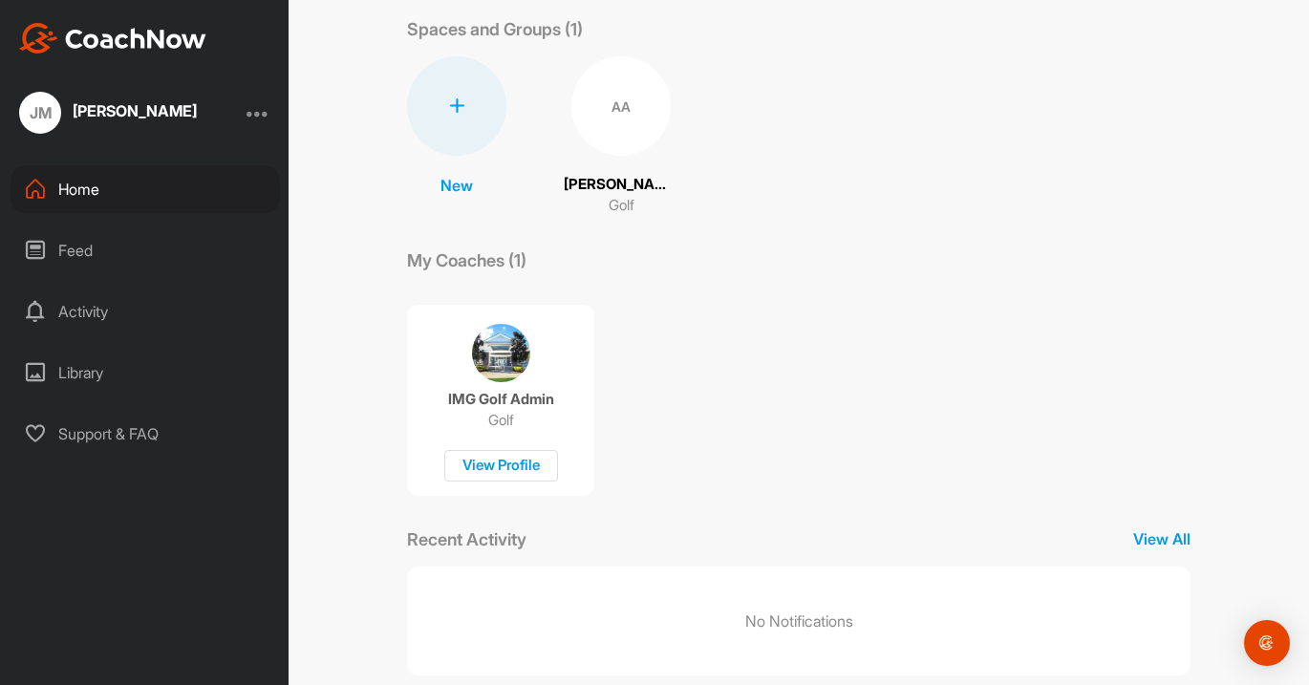
scroll to position [129, 0]
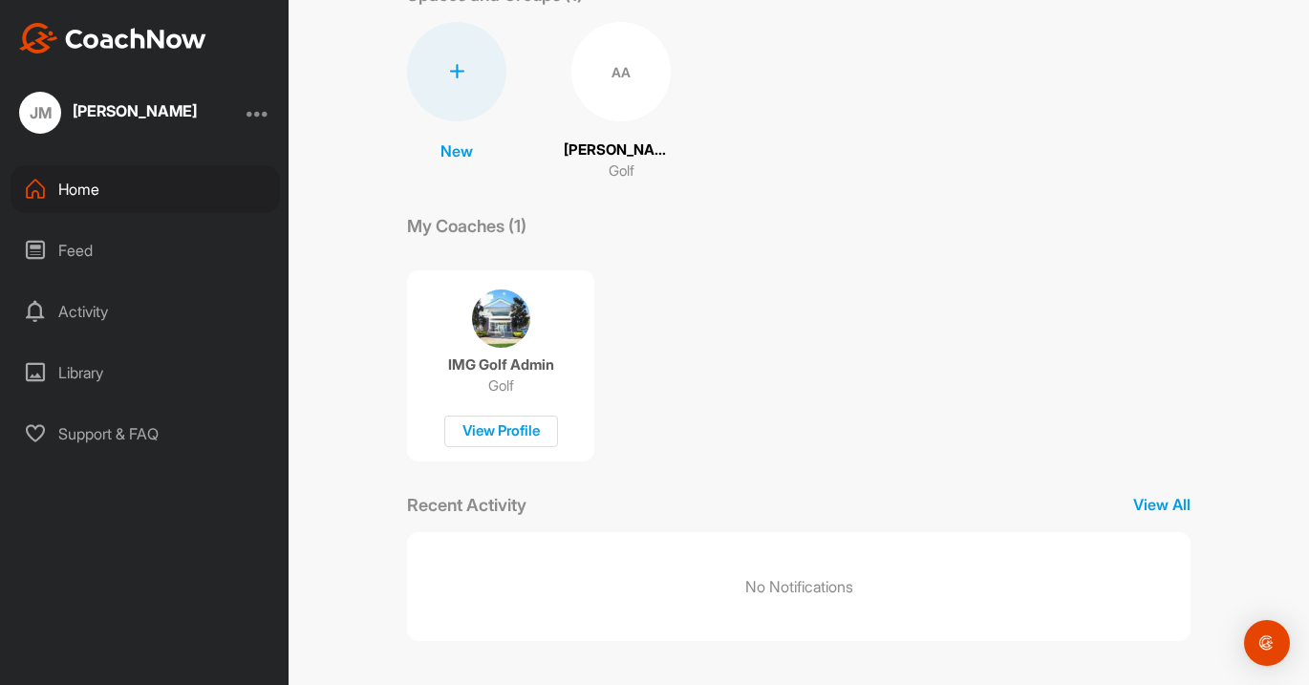
click at [520, 389] on div "IMG Golf Admin Golf View Profile" at bounding box center [500, 365] width 187 height 191
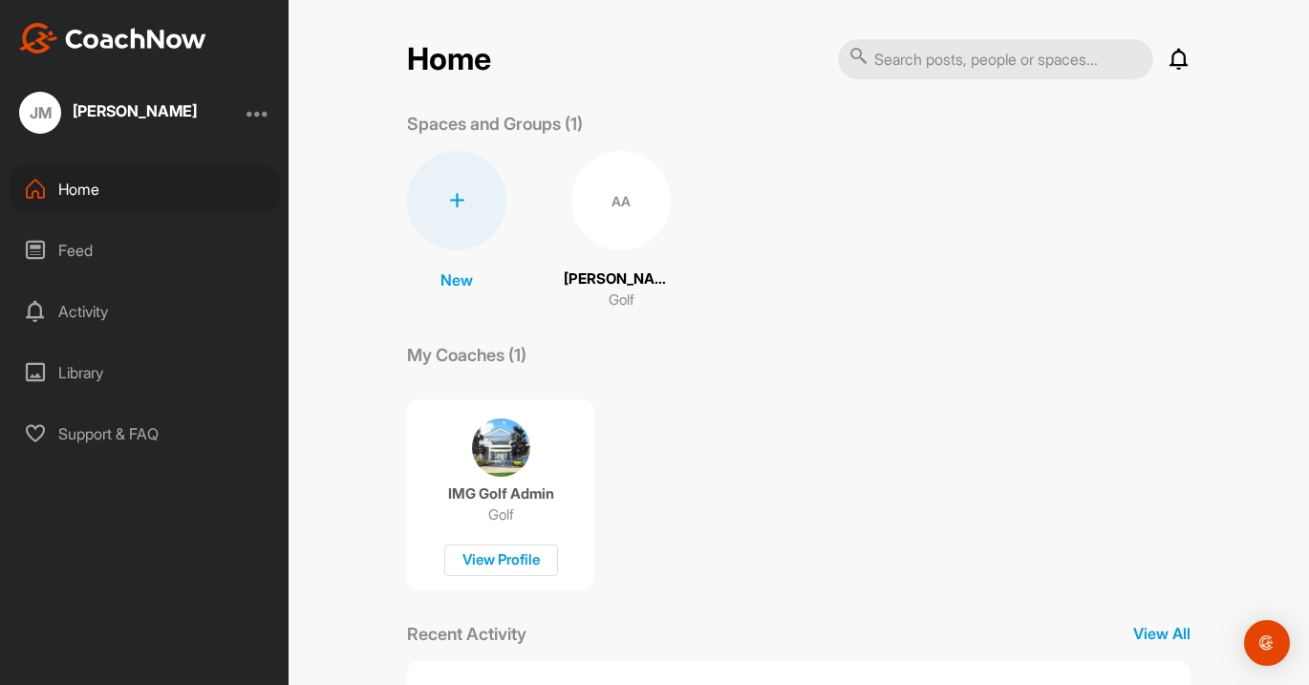
click at [633, 201] on div "AA" at bounding box center [620, 200] width 99 height 99
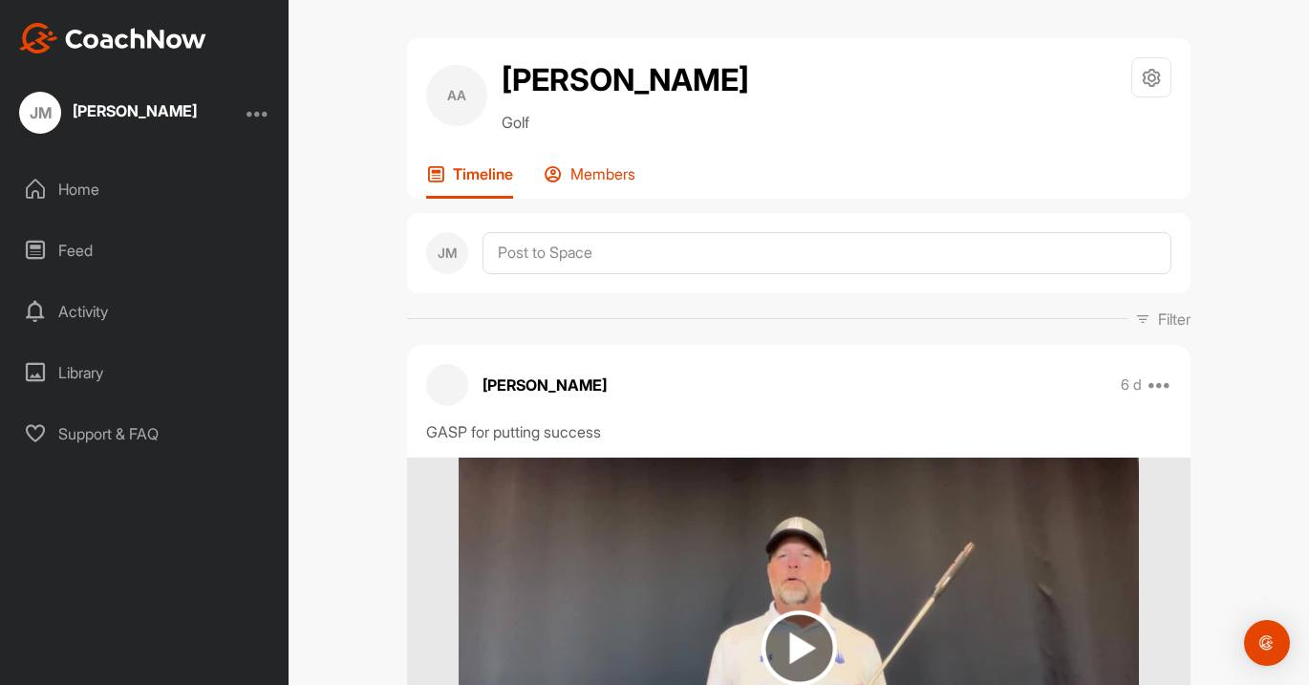
click at [614, 183] on p "Members" at bounding box center [602, 173] width 65 height 19
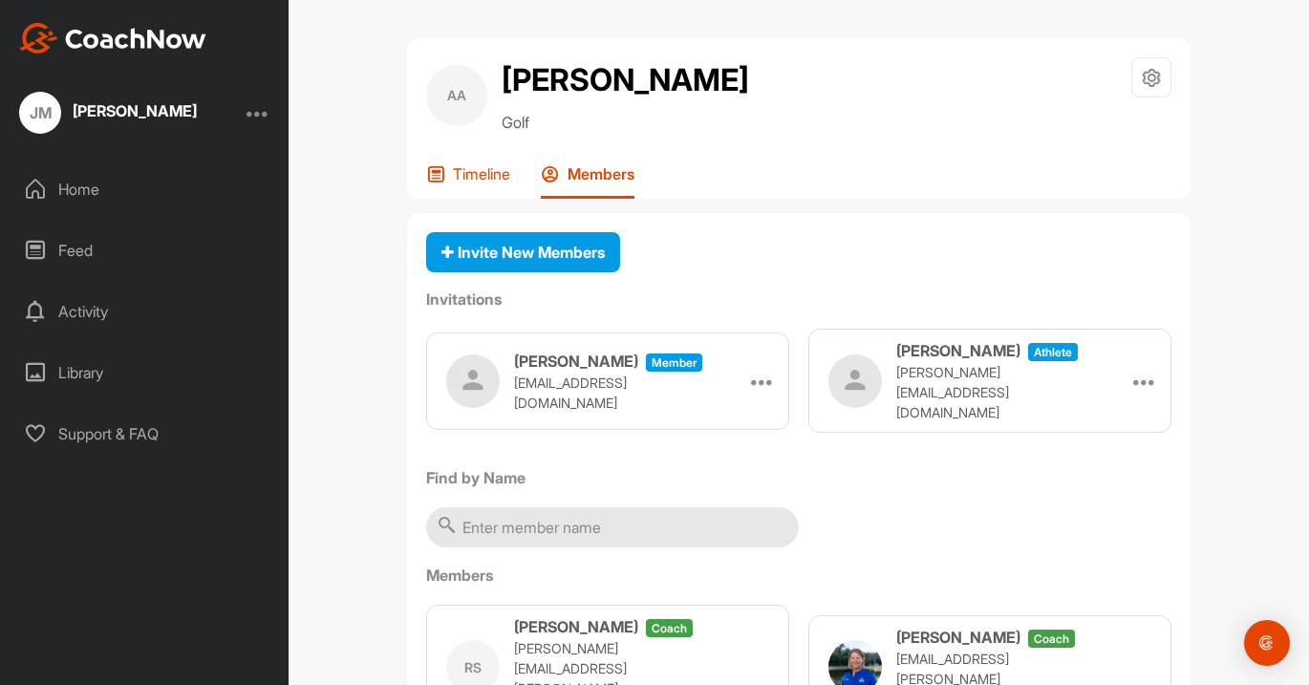
click at [465, 183] on p "Timeline" at bounding box center [481, 173] width 57 height 19
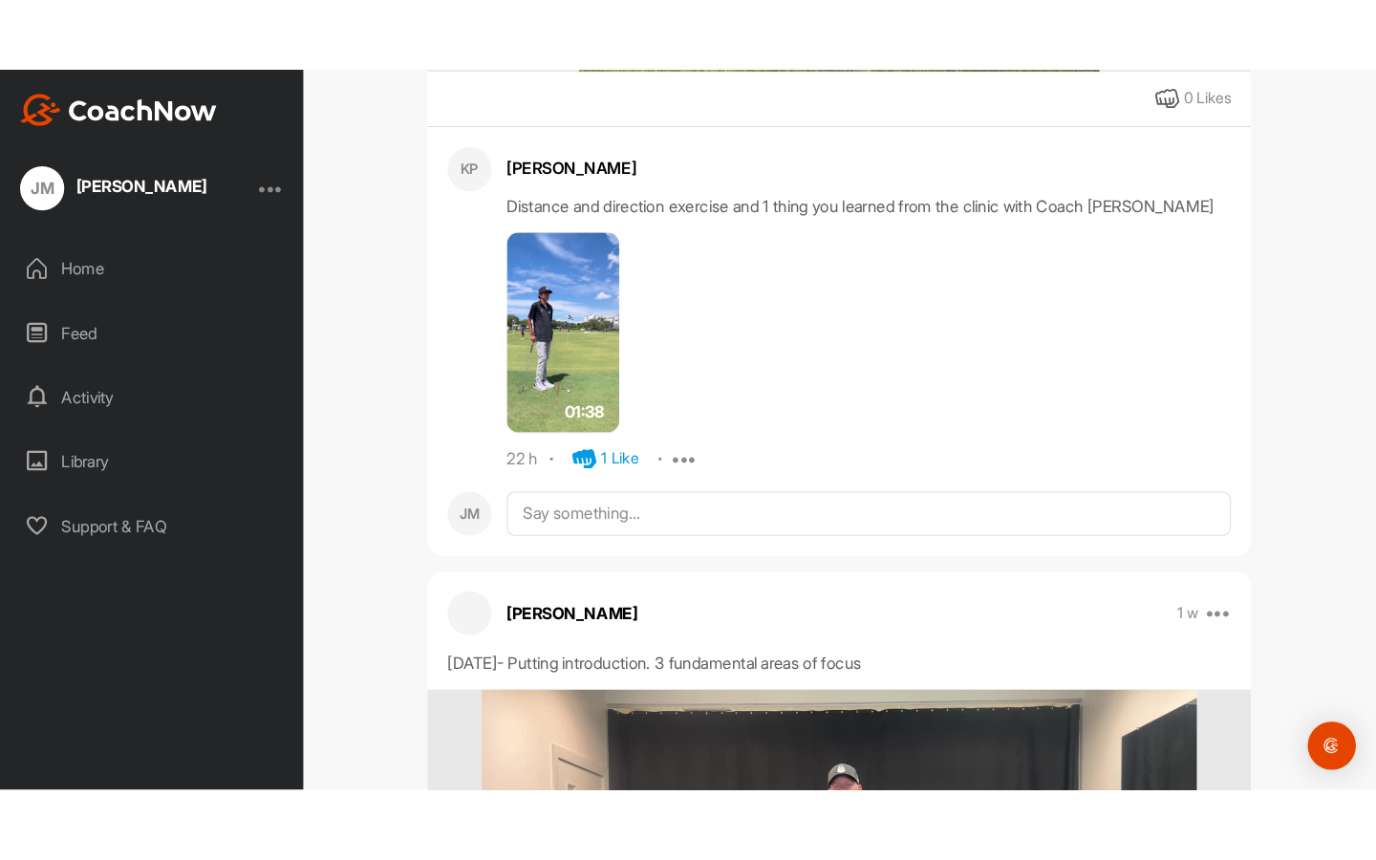
scroll to position [1489, 0]
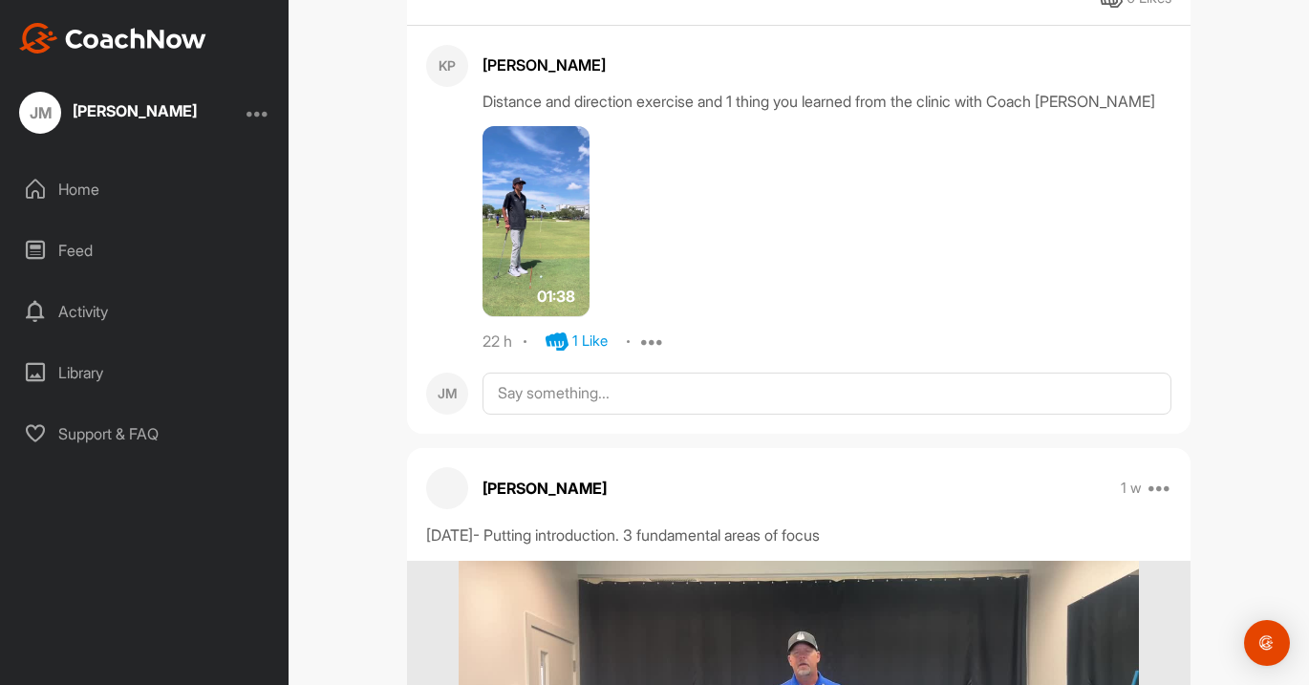
click at [529, 276] on img at bounding box center [536, 221] width 107 height 191
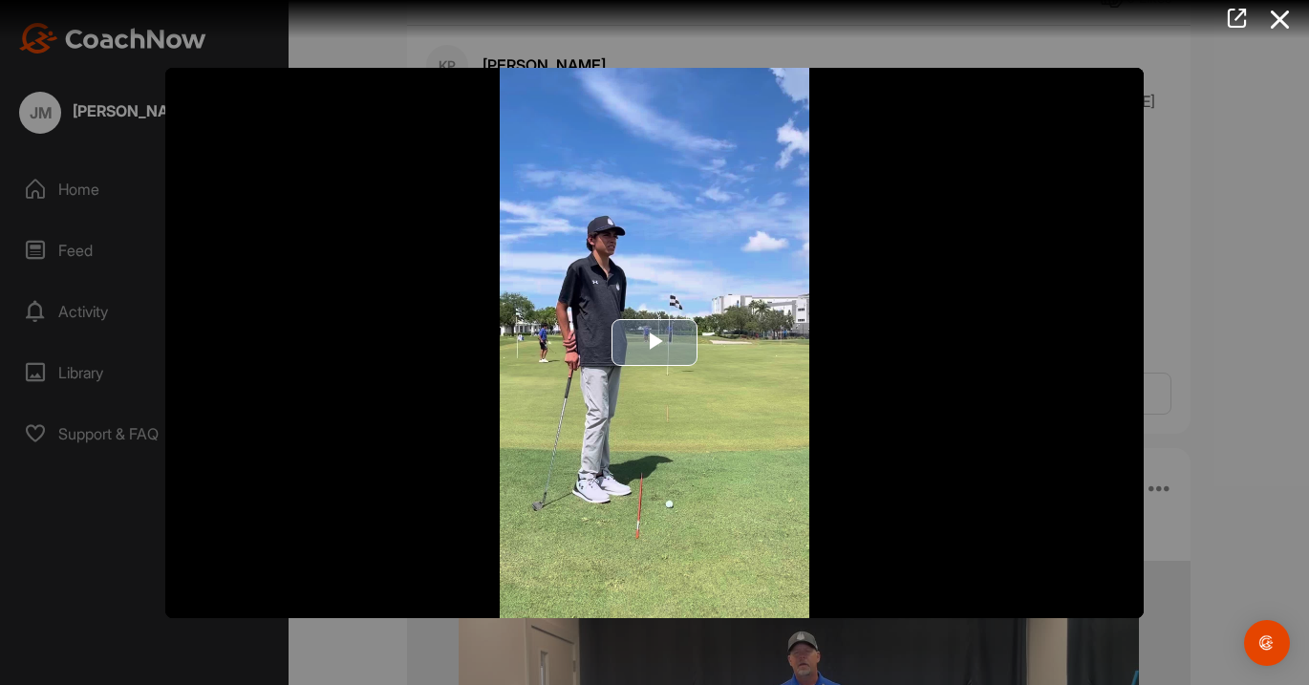
click at [655, 343] on span "Video Player" at bounding box center [655, 343] width 0 height 0
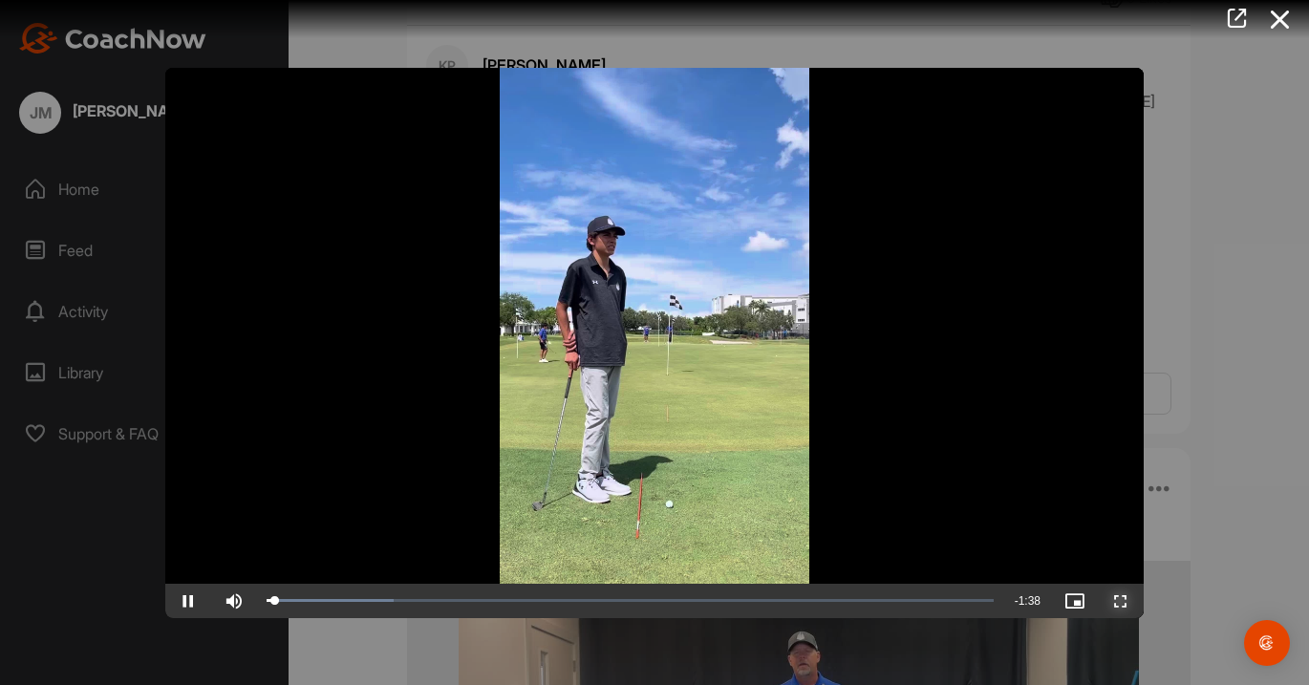
click at [1122, 601] on span "Video Player" at bounding box center [1121, 601] width 46 height 0
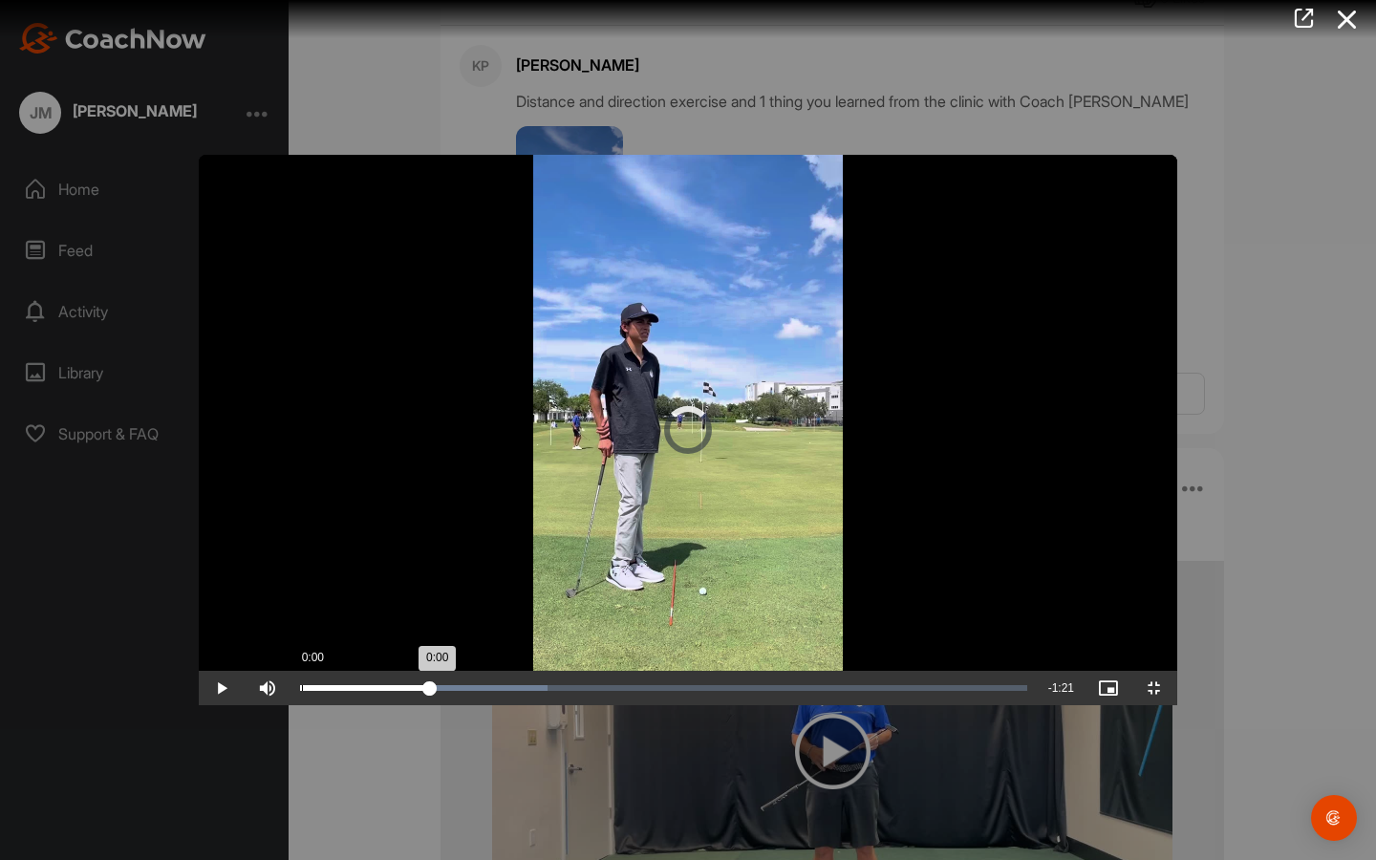
drag, startPoint x: 302, startPoint y: 842, endPoint x: 93, endPoint y: 834, distance: 209.4
click at [199, 684] on div "Video Player is loading. Play Video Play Skip Backward Skip Forward Mute Curren…" at bounding box center [688, 430] width 979 height 550
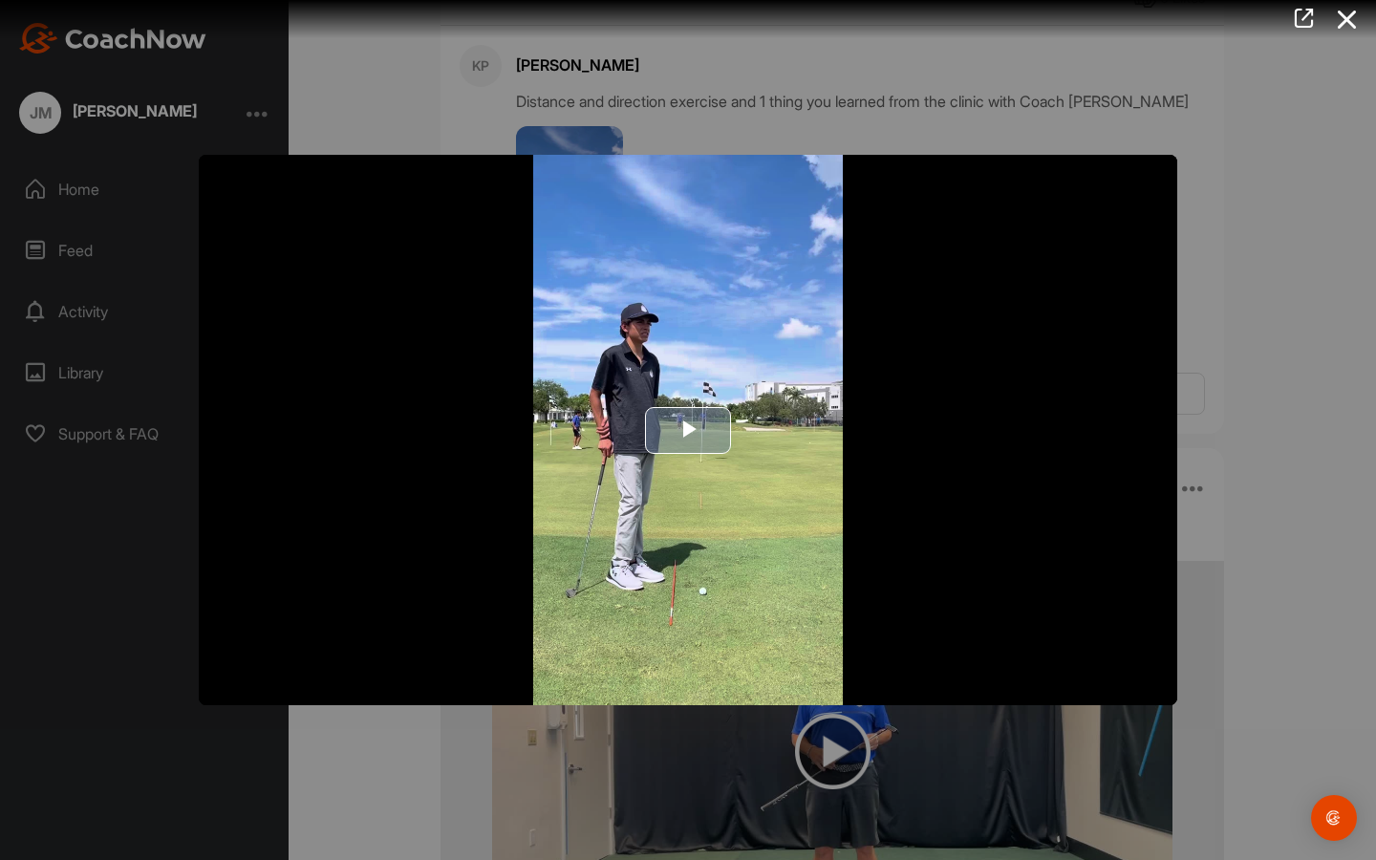
click at [401, 684] on img "Video Player" at bounding box center [688, 430] width 979 height 550
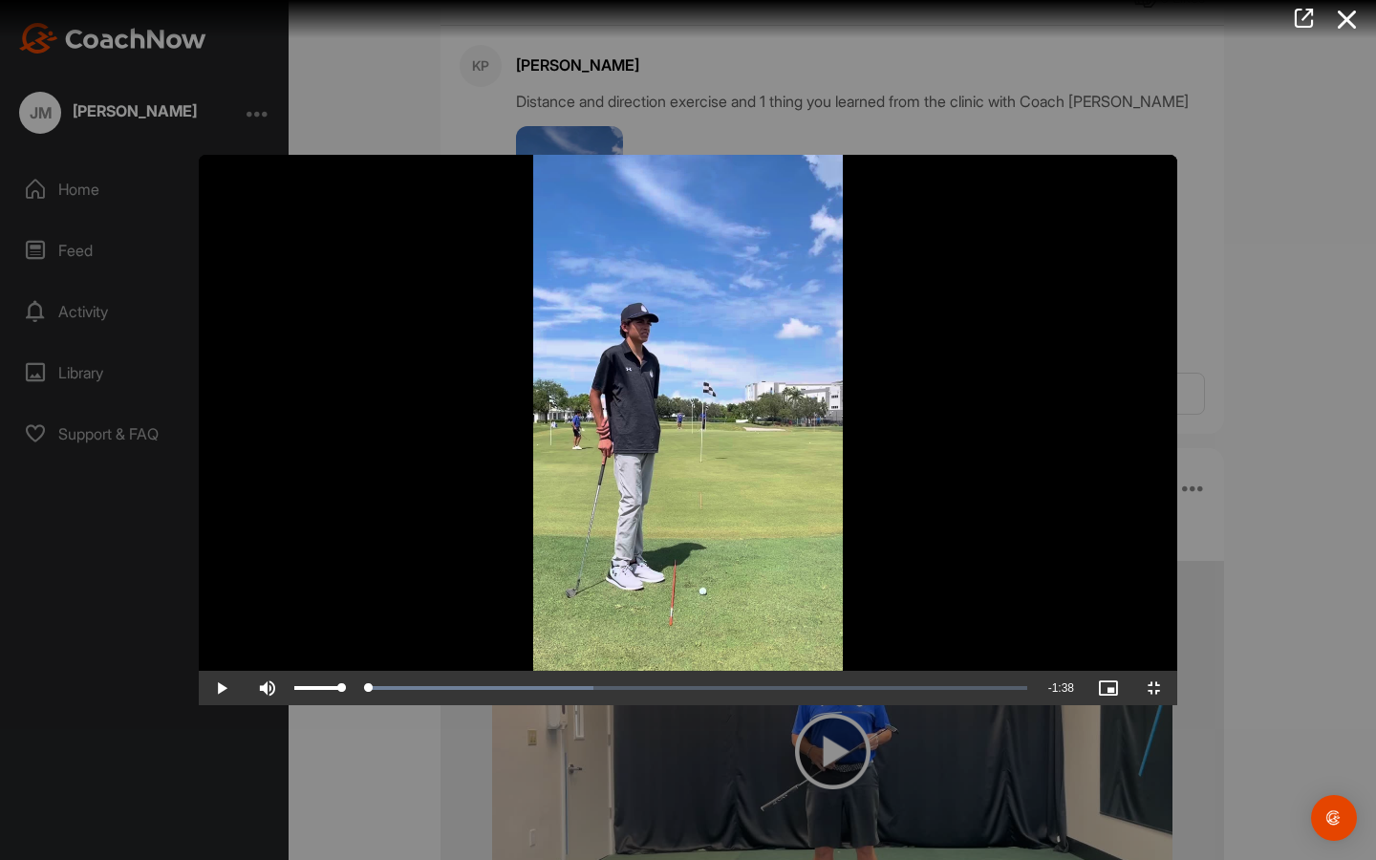
drag, startPoint x: 98, startPoint y: 836, endPoint x: 48, endPoint y: 839, distance: 50.7
click at [199, 684] on div "Play Skip Backward Skip Forward Mute Current Time 0:00 / Duration 1:38 Loaded :…" at bounding box center [688, 688] width 979 height 34
drag, startPoint x: 171, startPoint y: 832, endPoint x: 101, endPoint y: 837, distance: 69.9
click at [291, 684] on div "Loaded : 34.11% 0:00 0:00" at bounding box center [664, 688] width 746 height 34
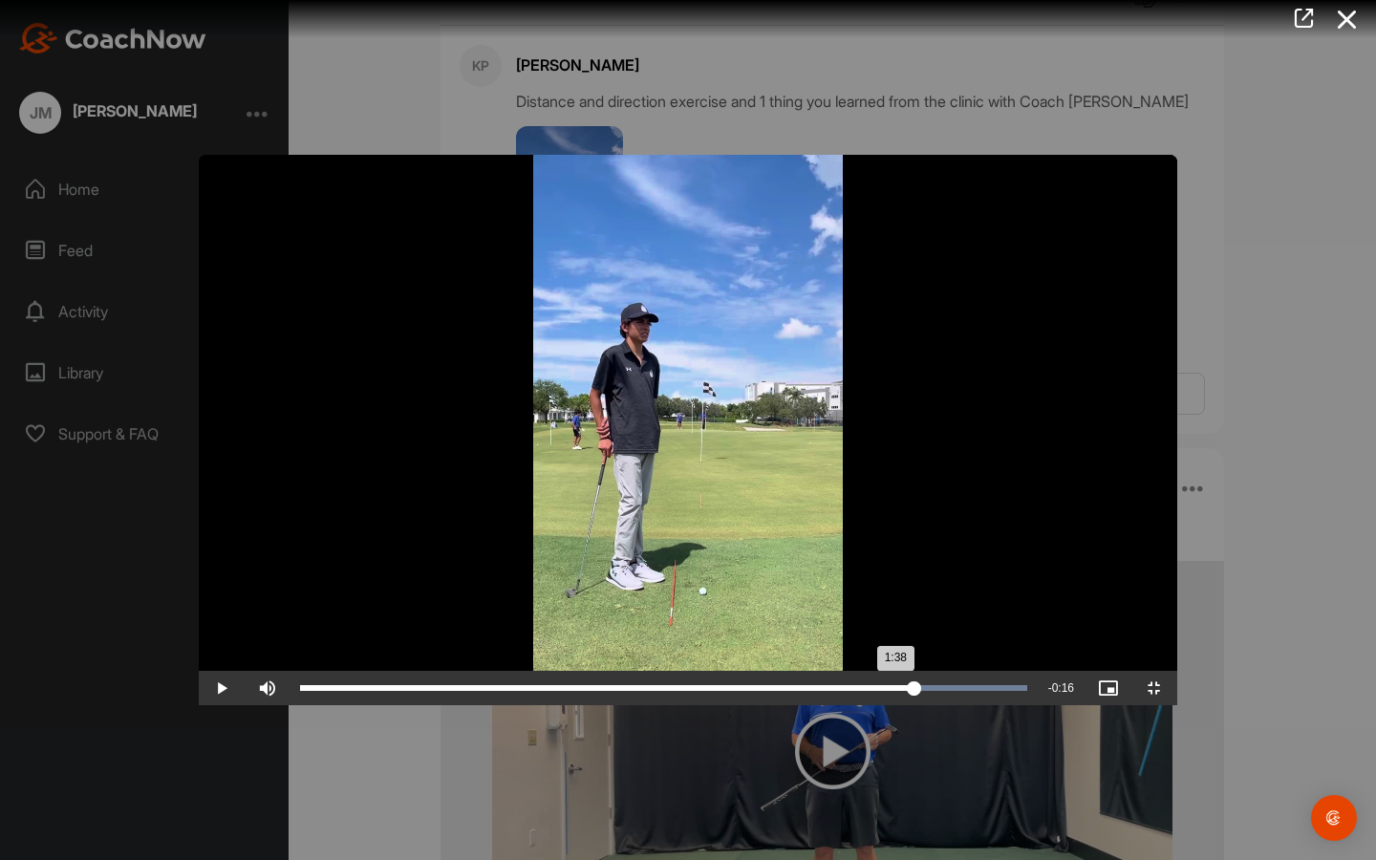
click at [1027, 684] on div "Loaded : 100.00% 1:22 1:38" at bounding box center [663, 688] width 727 height 6
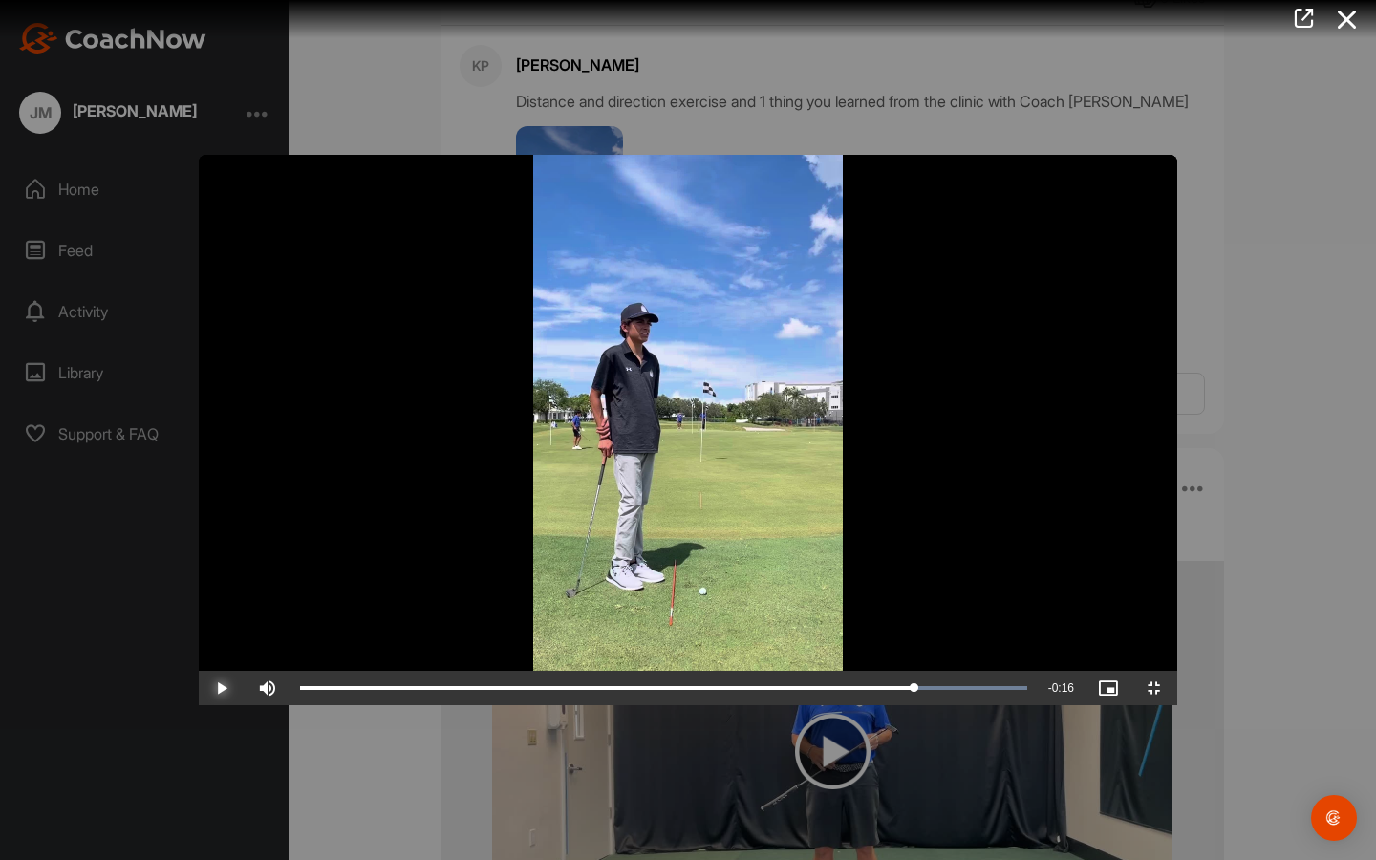
click at [199, 684] on span "Video Player" at bounding box center [222, 688] width 46 height 0
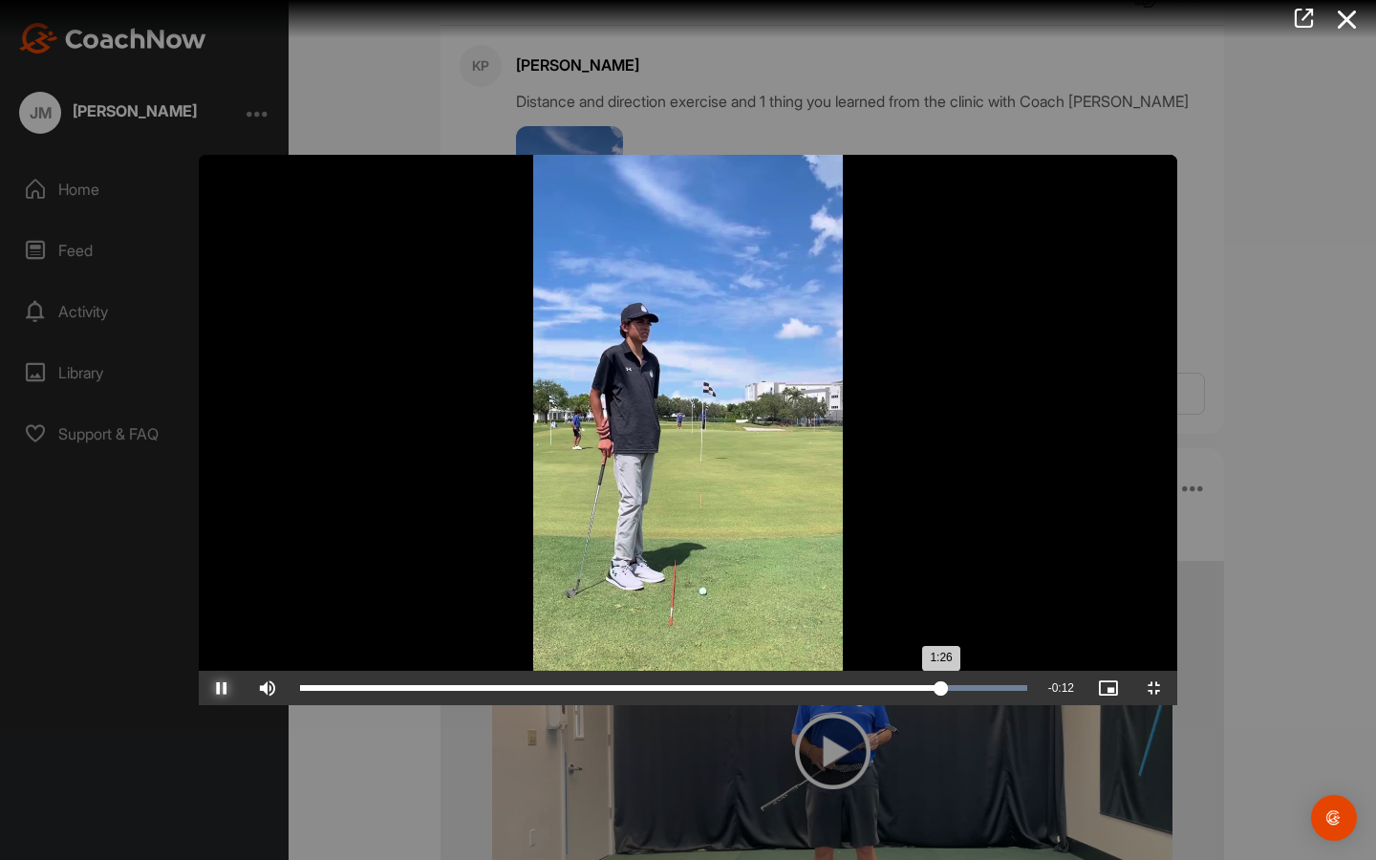
click at [1211, 684] on div "1:19" at bounding box center [1211, 688] width 1 height 6
click at [1037, 684] on div "Loaded : 100.00% 1:27 1:38" at bounding box center [664, 688] width 746 height 34
click at [1037, 684] on div "Loaded : 100.00% 1:22 1:27" at bounding box center [664, 688] width 746 height 34
click at [950, 684] on div "Loaded : 100.00% 1:13 1:22" at bounding box center [664, 688] width 746 height 34
click at [884, 684] on div "Loaded : 100.00% 1:08 1:13" at bounding box center [664, 688] width 746 height 34
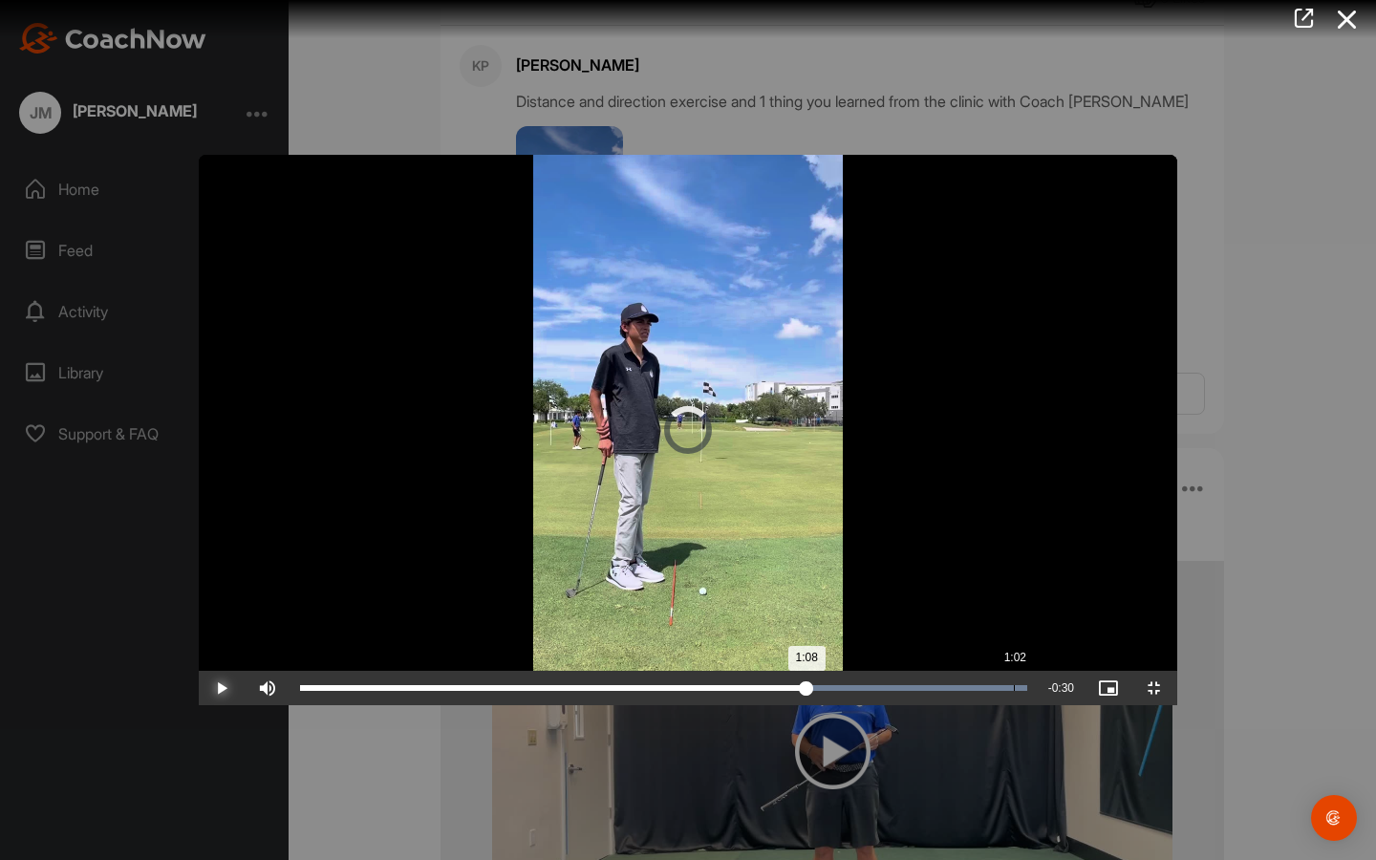
click at [1014, 684] on div "1:02" at bounding box center [1014, 688] width 1 height 6
click at [736, 684] on div "Loaded : 100.00% 0:55 1:02" at bounding box center [664, 688] width 746 height 34
click at [714, 684] on div "Loaded : 100.00% 0:53 0:55" at bounding box center [664, 688] width 746 height 34
click at [673, 684] on div "Loaded : 100.00% 0:49 0:53" at bounding box center [664, 688] width 746 height 34
click at [634, 684] on div "Loaded : 100.00% 0:46 0:49" at bounding box center [664, 688] width 746 height 34
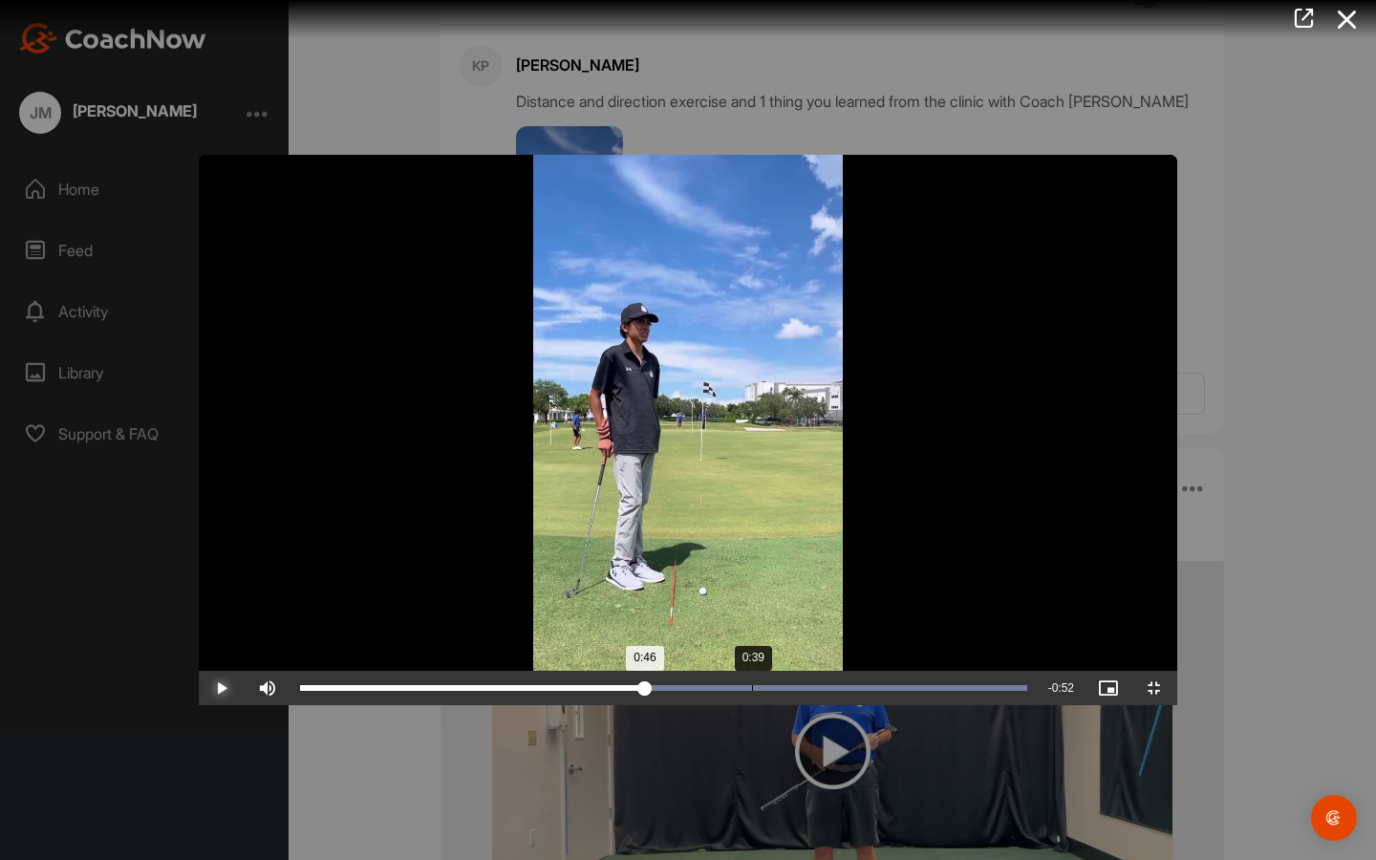
click at [553, 684] on div "Loaded : 100.00% 0:39 0:46" at bounding box center [664, 688] width 746 height 34
click at [517, 684] on div "Loaded : 100.00% 0:36 0:39" at bounding box center [664, 688] width 746 height 34
click at [476, 684] on div "Loaded : 100.00% 0:32 0:36" at bounding box center [664, 688] width 746 height 34
click at [439, 684] on div "Loaded : 100.00% 0:29 0:32" at bounding box center [664, 688] width 746 height 34
click at [390, 684] on div "Loaded : 100.00% 0:25 0:29" at bounding box center [664, 688] width 746 height 34
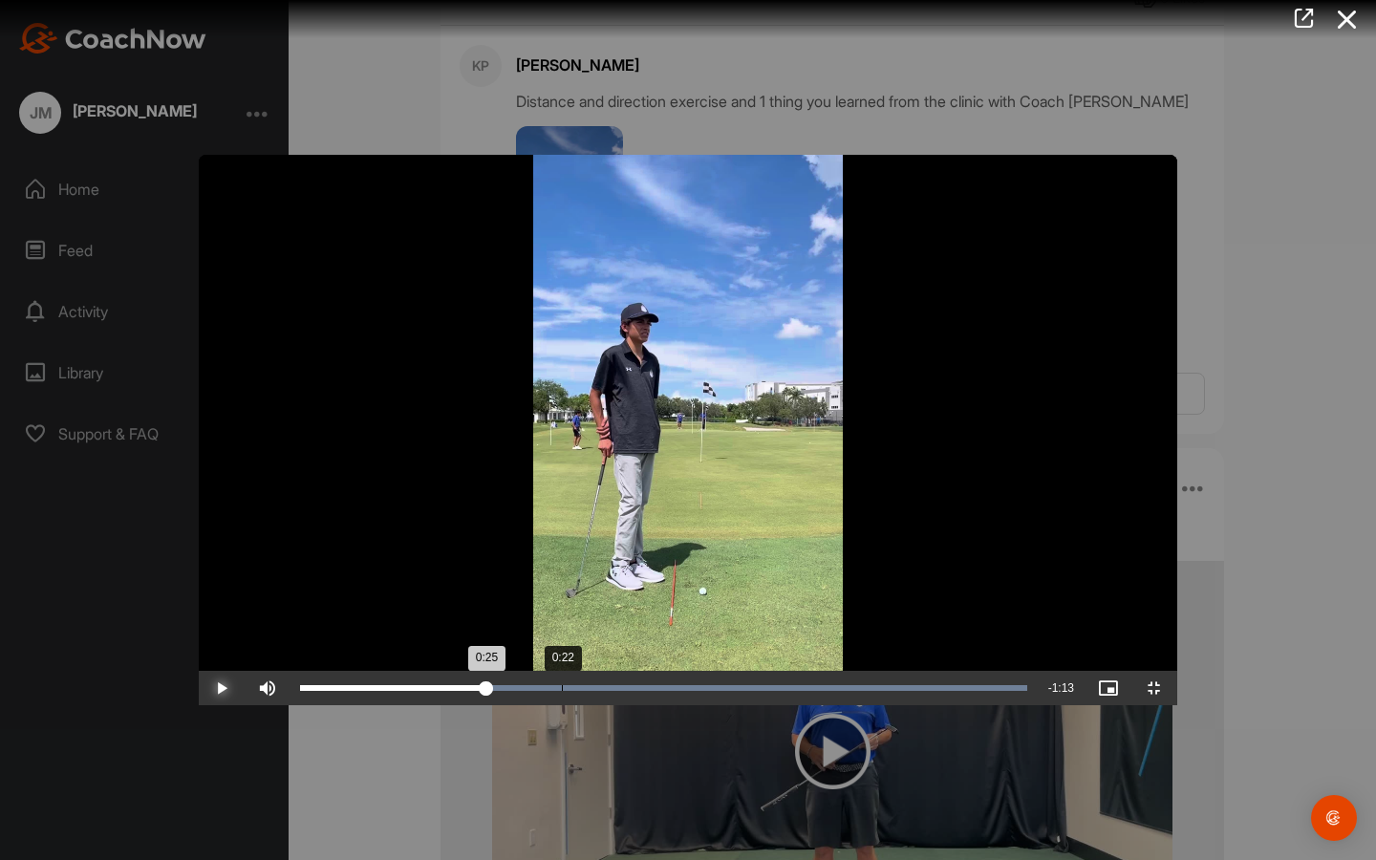
click at [363, 684] on div "Loaded : 100.00% 0:22 0:25" at bounding box center [664, 688] width 746 height 34
click at [481, 684] on div "0:15" at bounding box center [481, 688] width 1 height 6
click at [291, 684] on div "Loaded : 100.00% 0:12 0:15" at bounding box center [664, 688] width 746 height 34
click at [291, 684] on div "Loaded : 100.00% 0:08 0:12" at bounding box center [664, 688] width 746 height 34
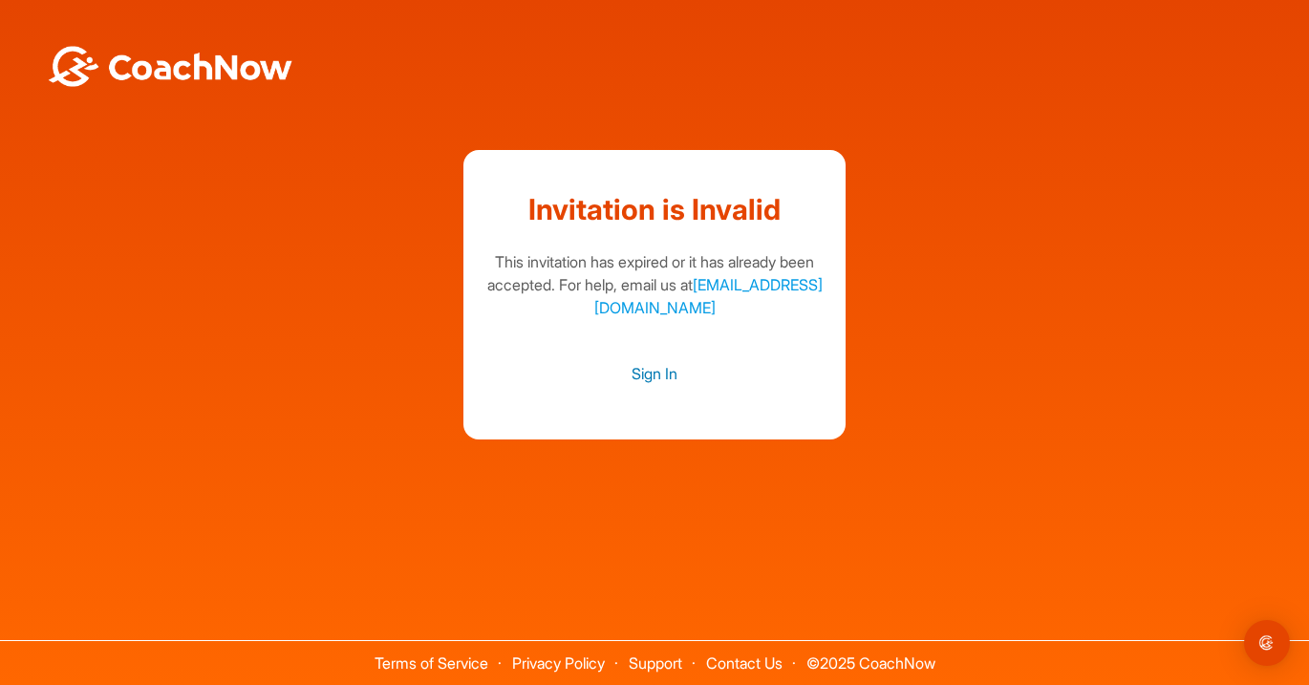
click at [658, 365] on link "Sign In" at bounding box center [655, 373] width 344 height 25
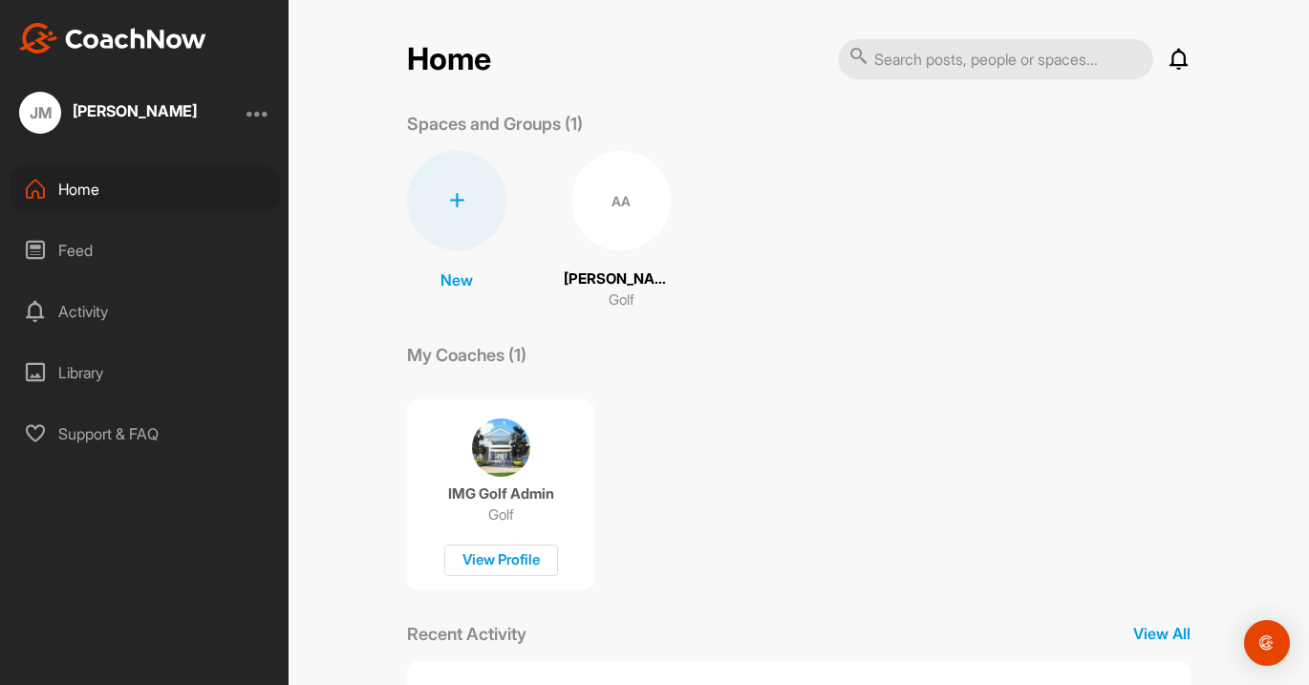
click at [103, 239] on div "Feed" at bounding box center [145, 250] width 269 height 48
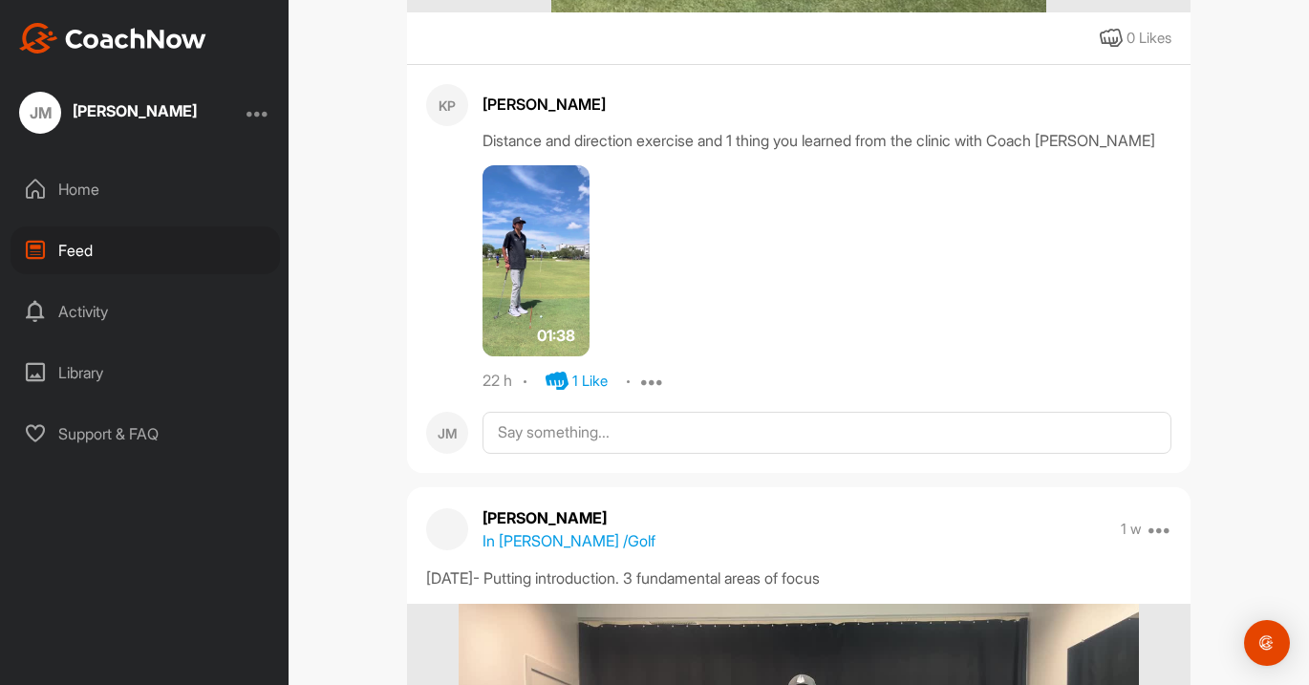
scroll to position [1539, 0]
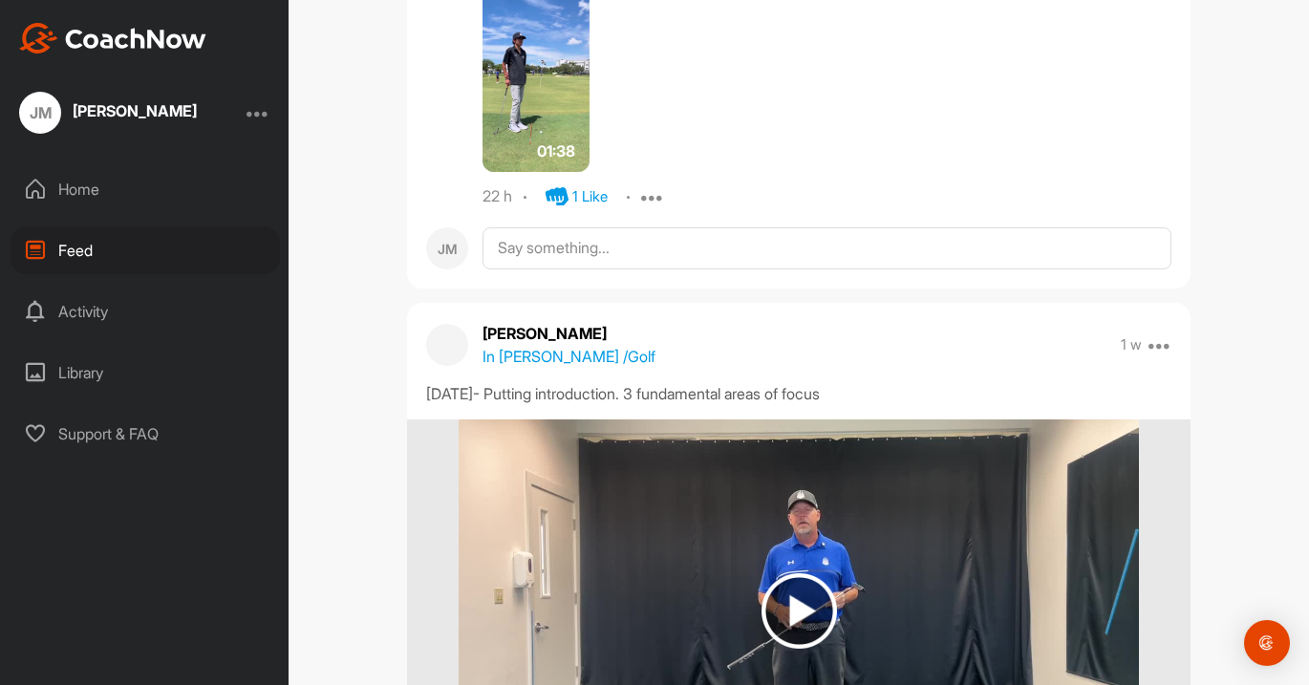
click at [547, 125] on img at bounding box center [536, 76] width 107 height 191
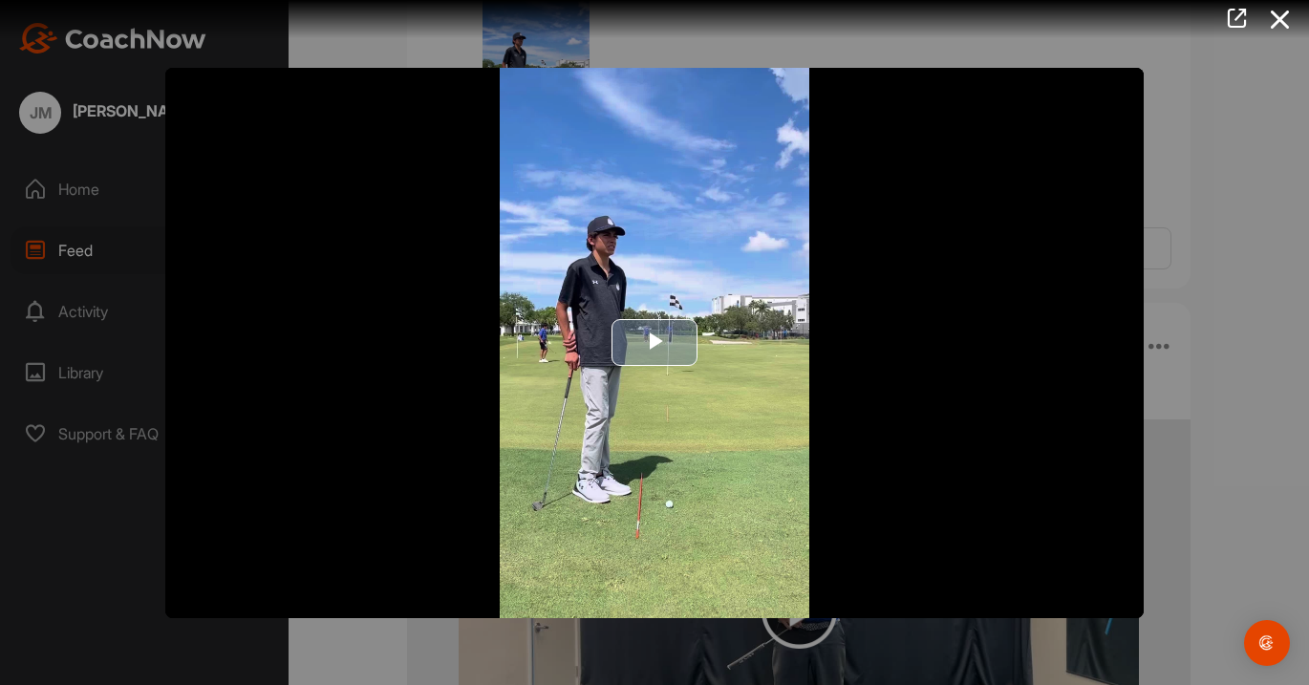
click at [1095, 567] on img "Video Player" at bounding box center [654, 343] width 979 height 550
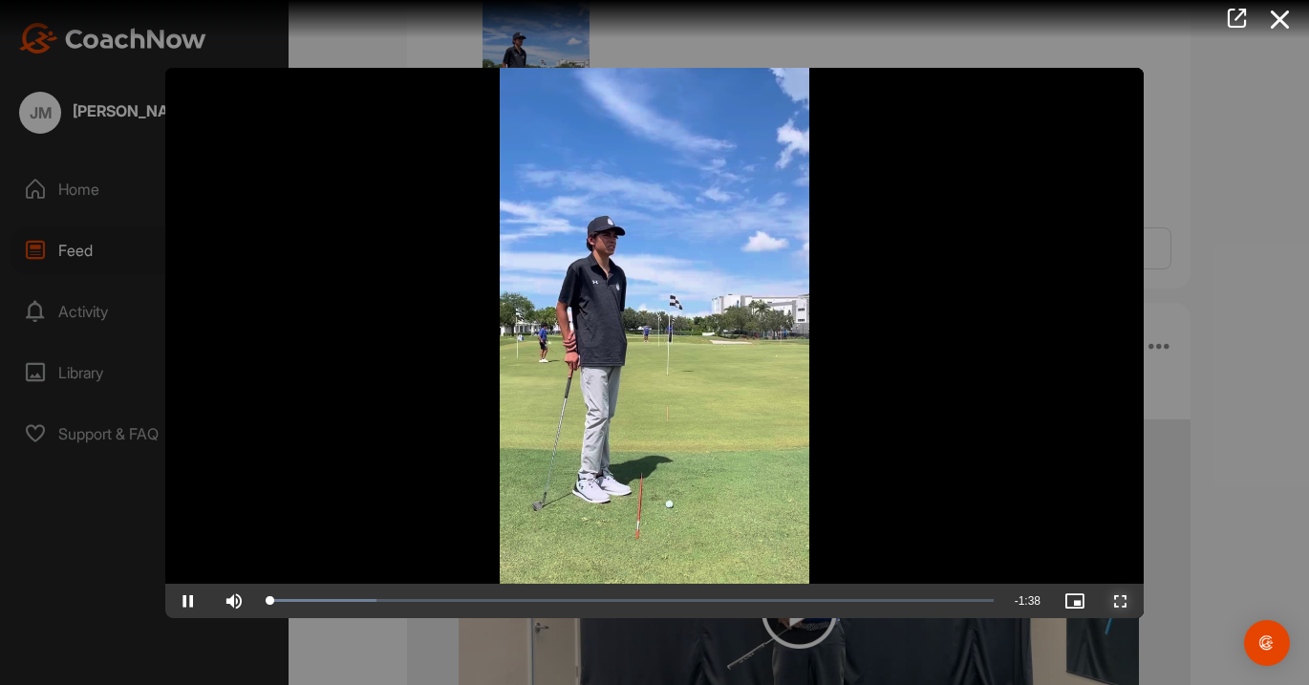
click at [1124, 601] on span "Video Player" at bounding box center [1121, 601] width 46 height 0
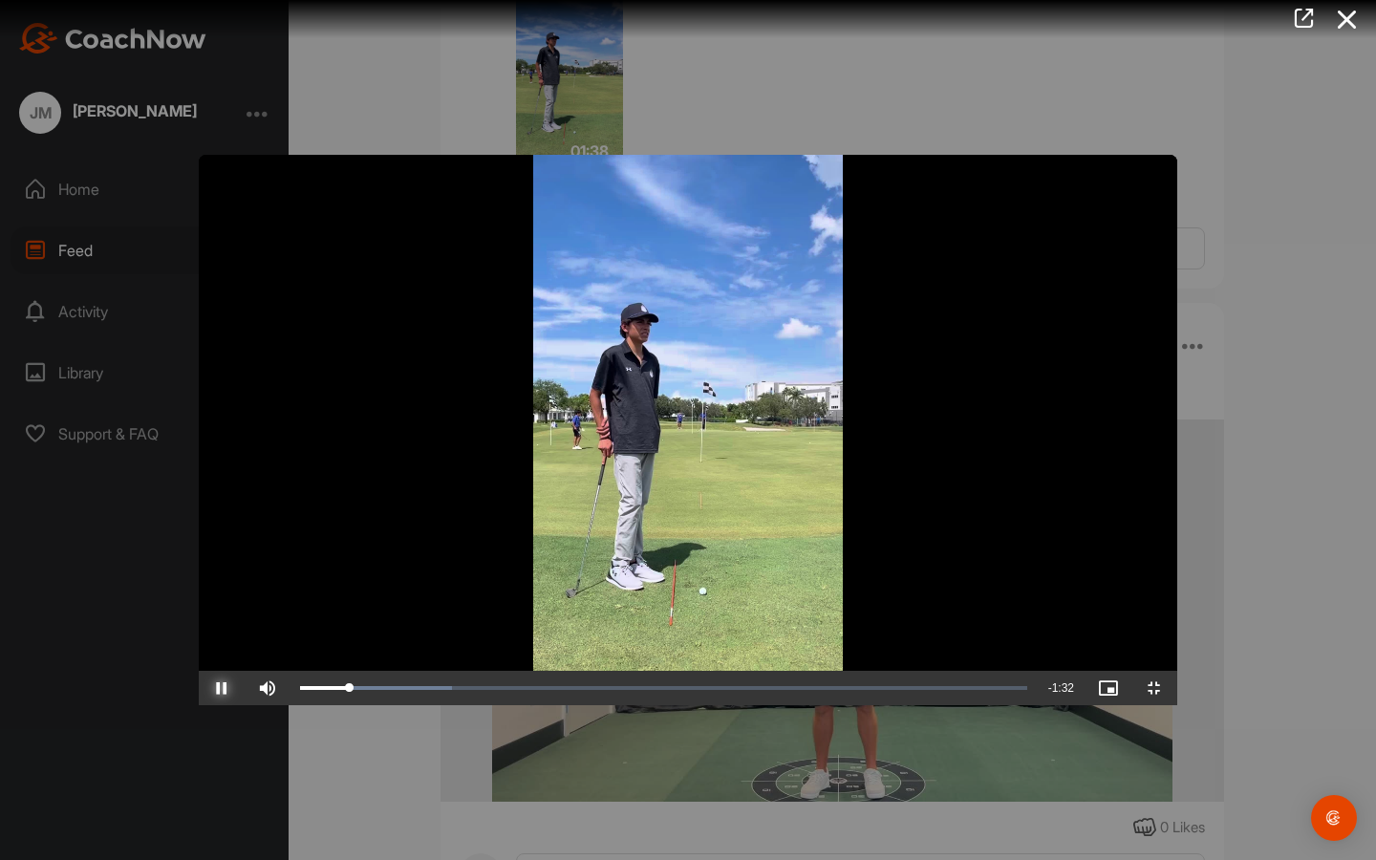
click at [199, 684] on span "Video Player" at bounding box center [222, 688] width 46 height 0
click at [470, 684] on div "Loaded : 20.84% 0:32 0:16" at bounding box center [664, 688] width 746 height 34
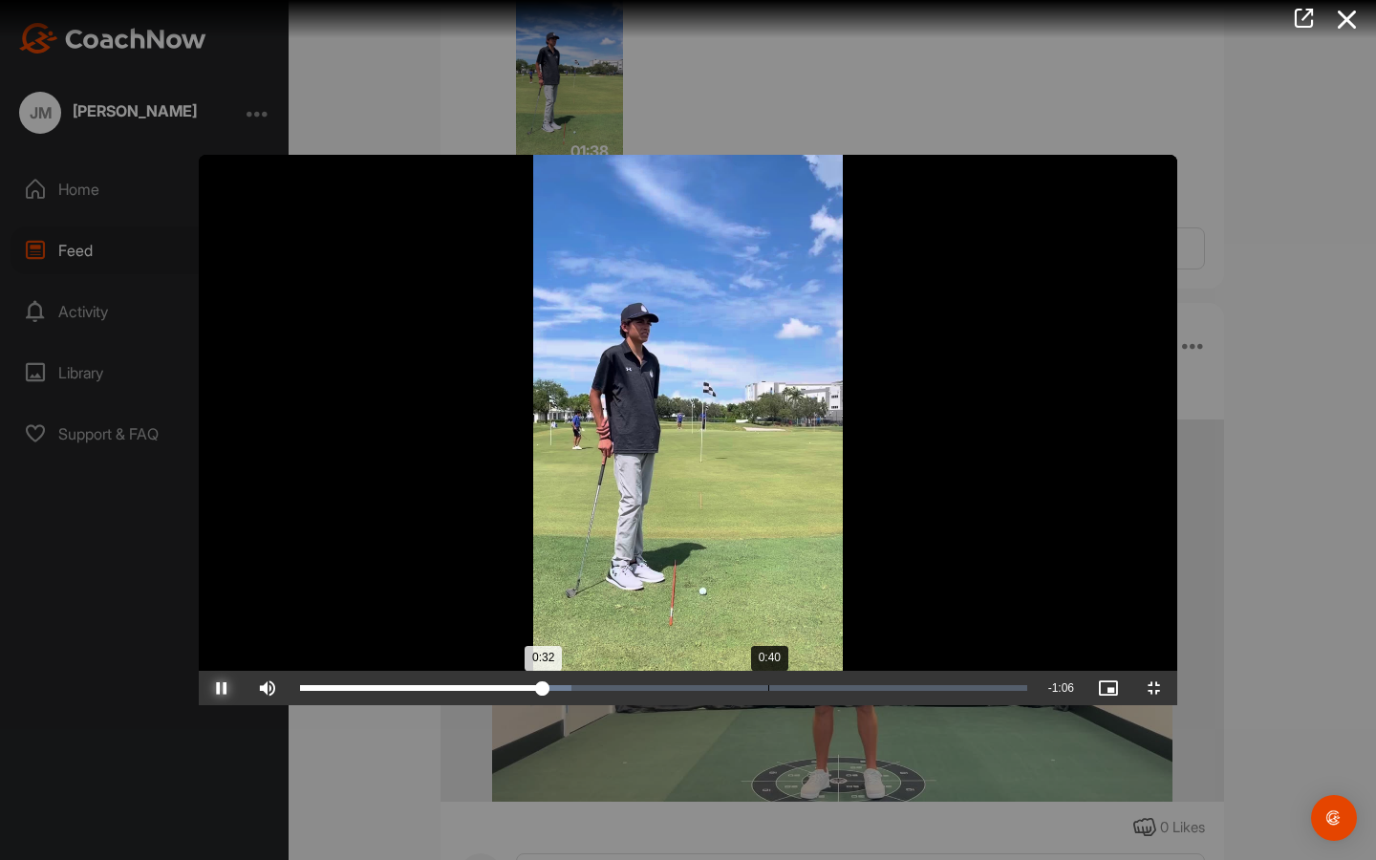
click at [570, 684] on div "Loaded : 37.38% 0:40 0:32" at bounding box center [664, 688] width 746 height 34
click at [674, 684] on div "Loaded : 45.67% 0:49 0:41" at bounding box center [664, 688] width 746 height 34
click at [785, 684] on div "Loaded : 55.62% 0:59 0:50" at bounding box center [663, 688] width 727 height 6
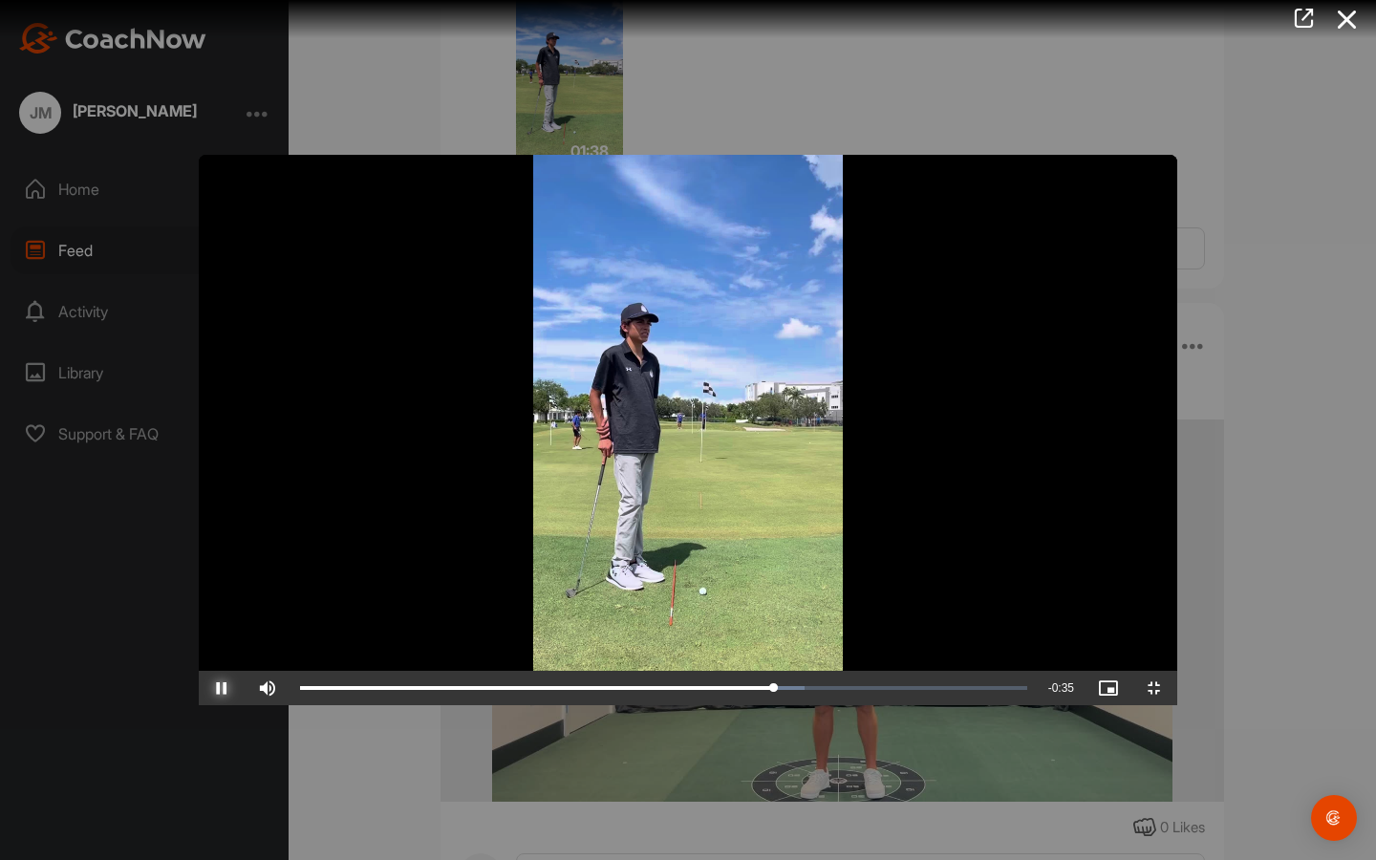
click at [199, 684] on span "Video Player" at bounding box center [222, 688] width 46 height 0
click at [1022, 684] on div "1:02" at bounding box center [1022, 688] width 1 height 6
click at [199, 684] on span "Video Player" at bounding box center [222, 688] width 46 height 0
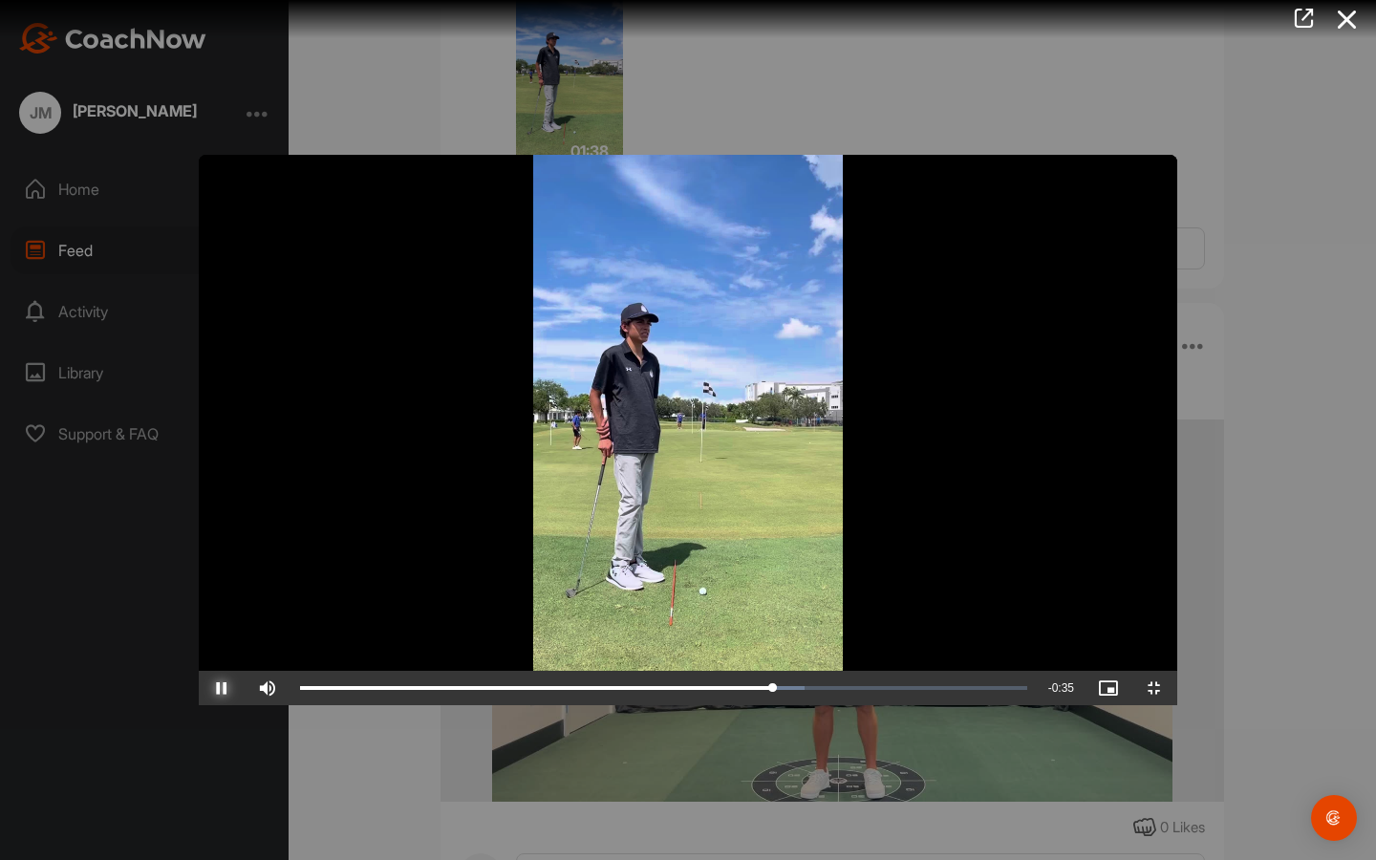
click at [199, 684] on span "Video Player" at bounding box center [222, 688] width 46 height 0
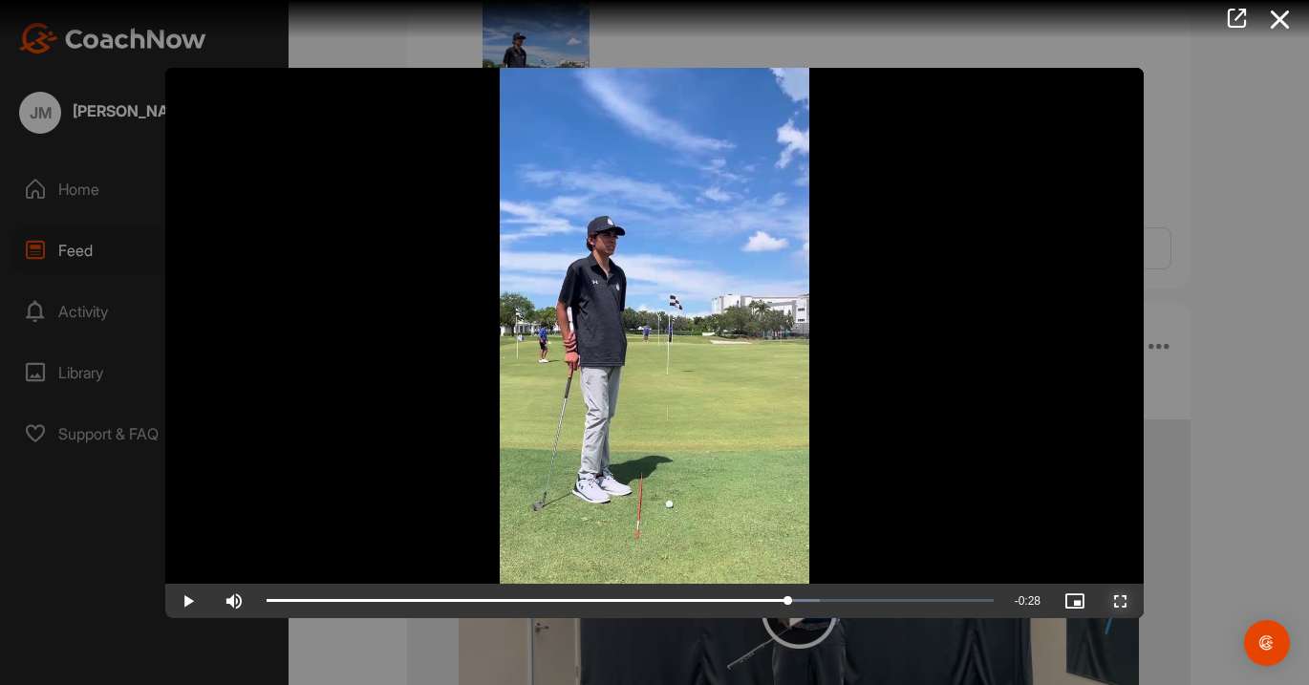
click at [1123, 601] on span "Video Player" at bounding box center [1121, 601] width 46 height 0
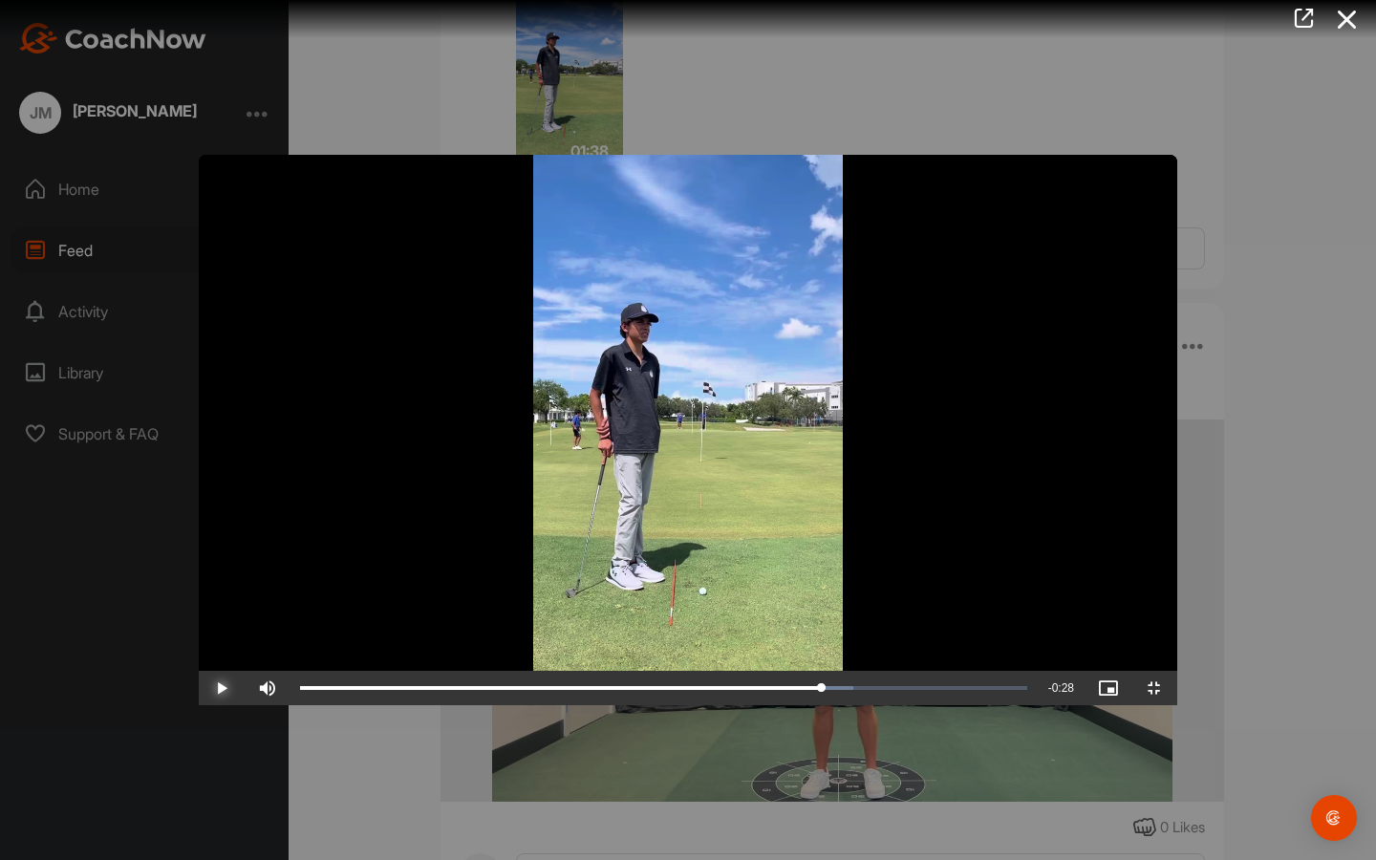
click at [199, 684] on span "Video Player" at bounding box center [222, 688] width 46 height 0
drag, startPoint x: 920, startPoint y: 837, endPoint x: 36, endPoint y: 832, distance: 884.0
click at [199, 684] on div "Play Skip Backward Skip Forward Mute 84% Current Time 0:00 / Duration 1:38 Load…" at bounding box center [688, 688] width 979 height 34
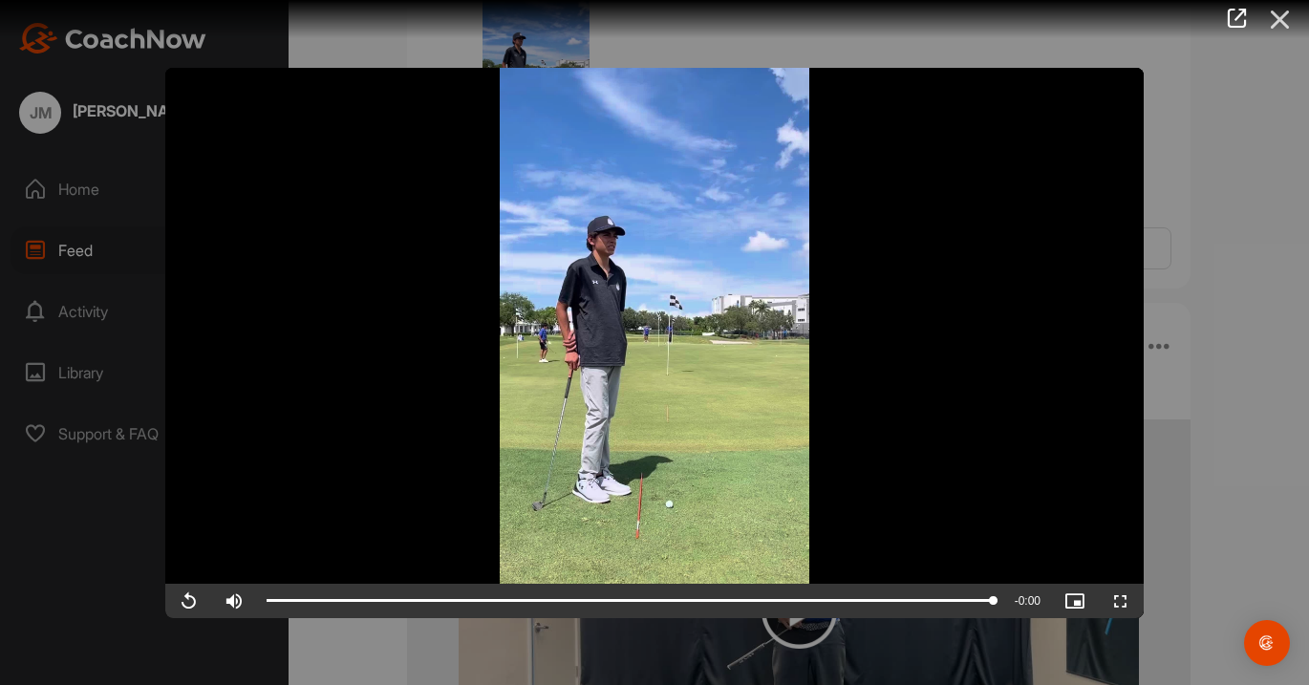
click at [1282, 23] on icon at bounding box center [1281, 19] width 44 height 35
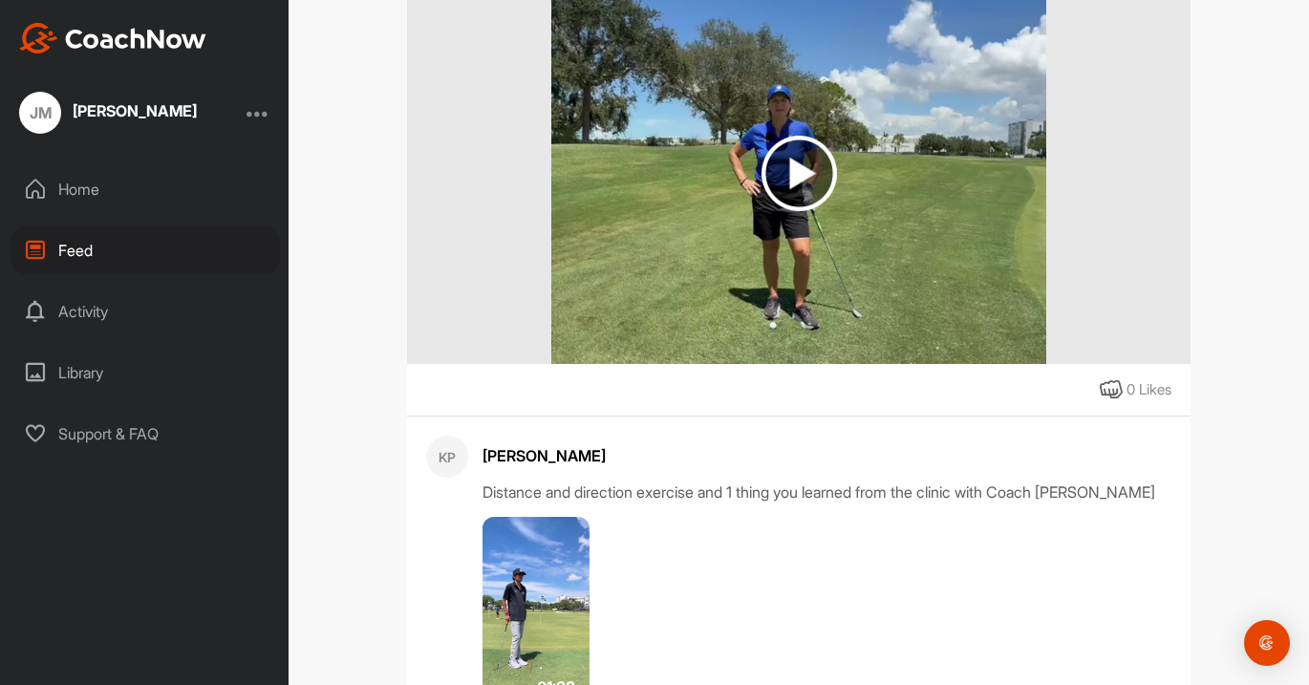
scroll to position [0, 0]
